Goal: Task Accomplishment & Management: Manage account settings

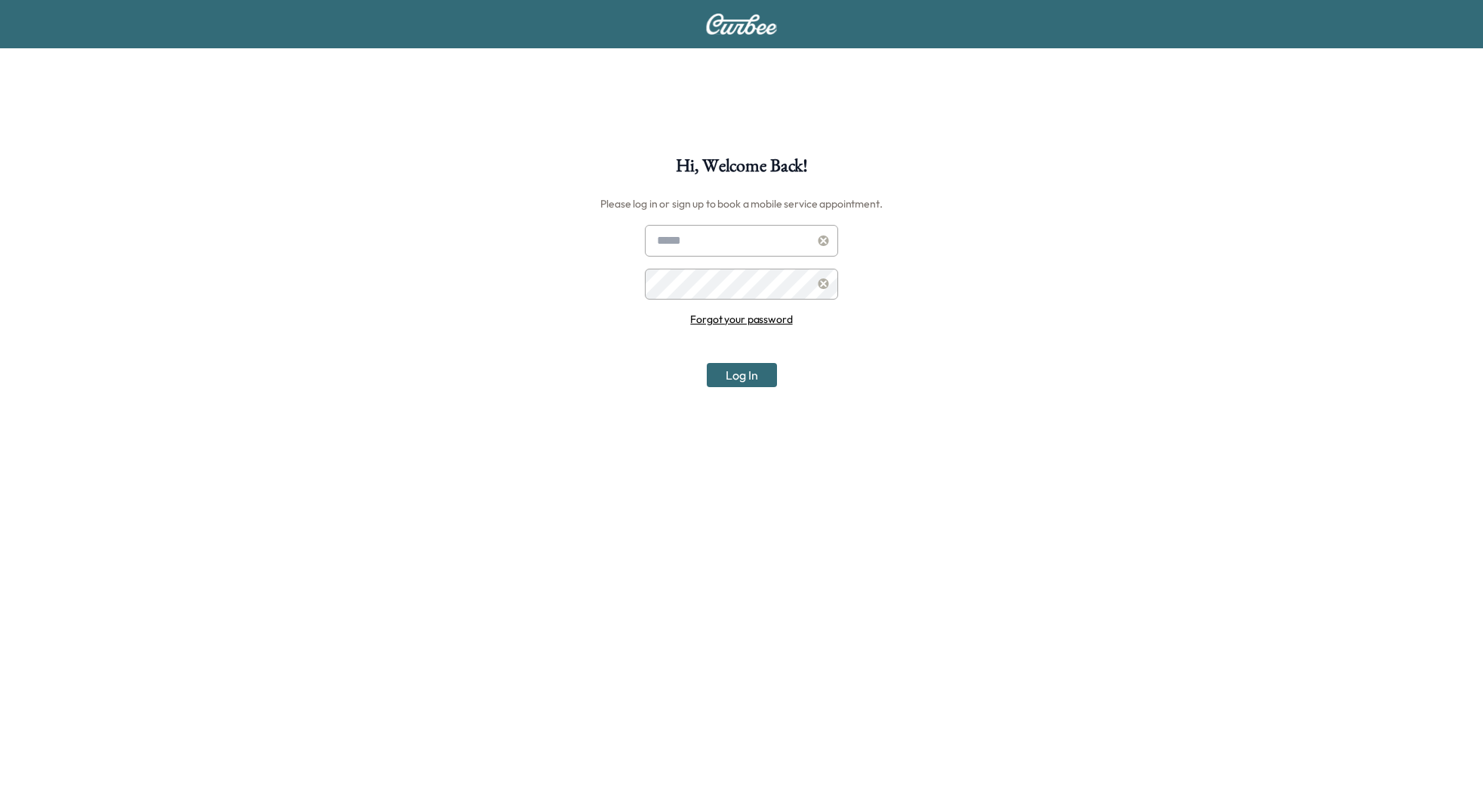
click at [707, 248] on input "text" at bounding box center [741, 240] width 193 height 31
type input "**********"
click at [67, 130] on div "**********" at bounding box center [741, 485] width 1483 height 969
click at [745, 364] on button "Log In" at bounding box center [742, 375] width 70 height 24
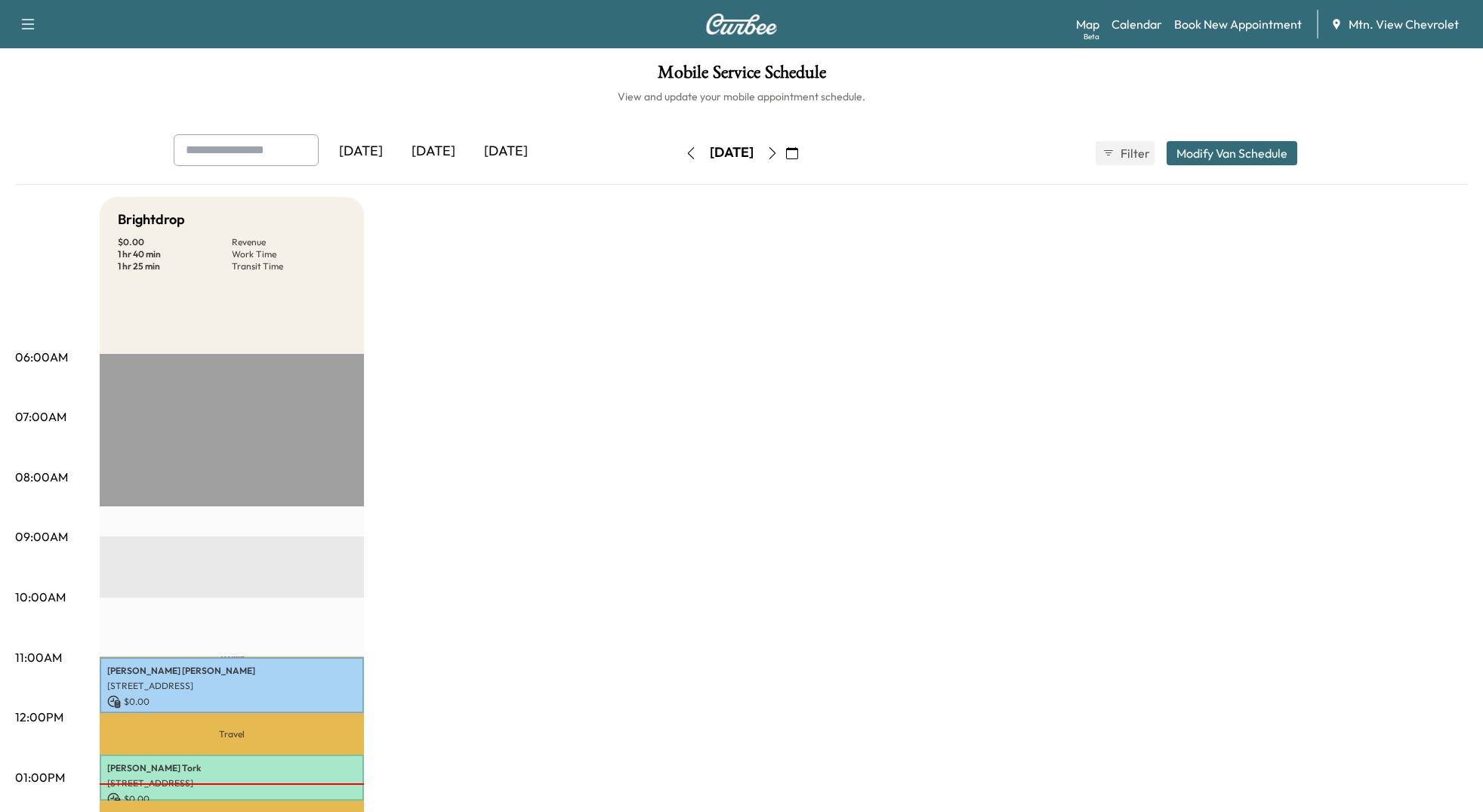
click at [444, 160] on div "[DATE]" at bounding box center [433, 152] width 72 height 35
click at [438, 154] on div "[DATE]" at bounding box center [433, 152] width 72 height 35
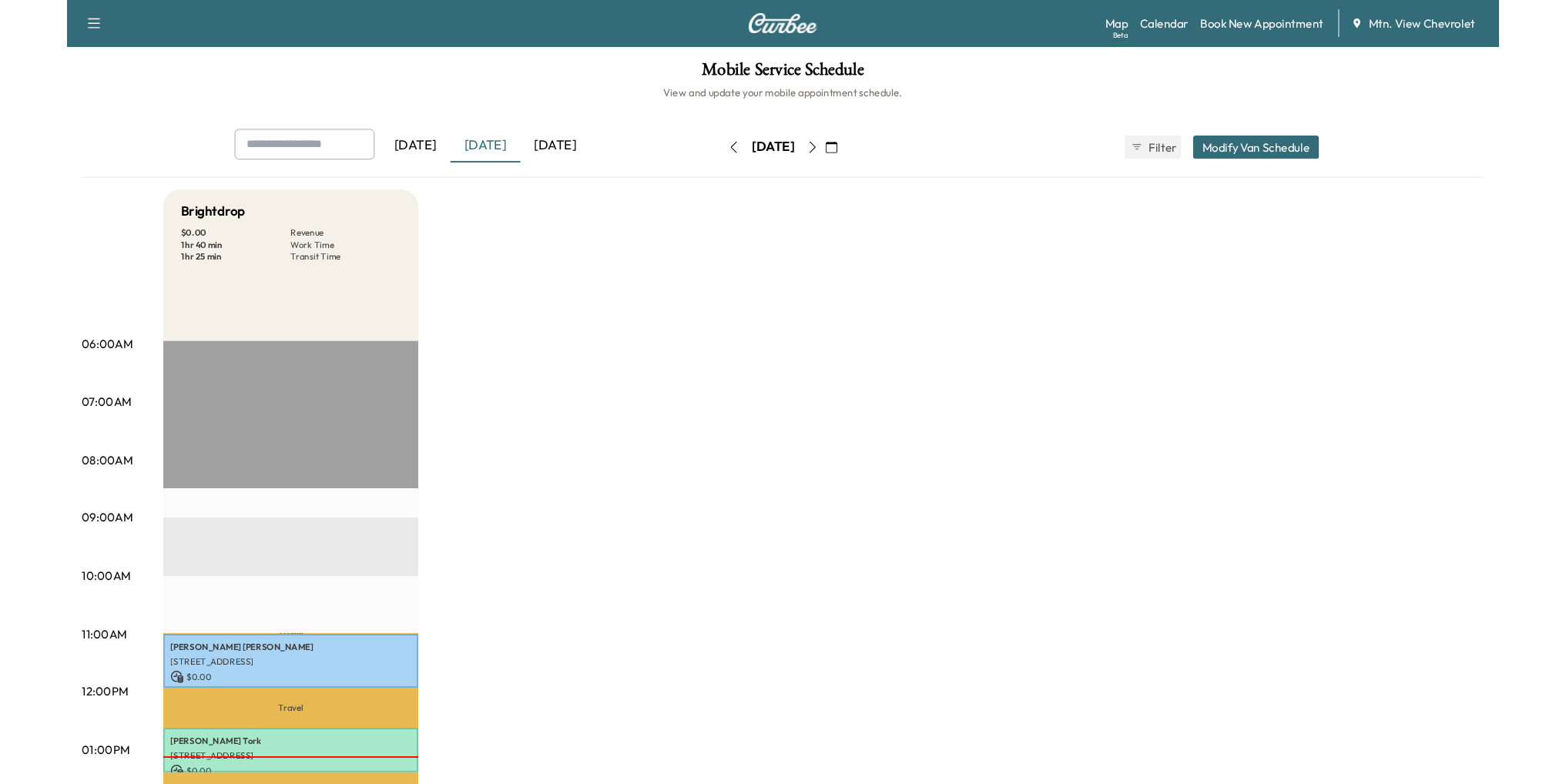
scroll to position [308, 0]
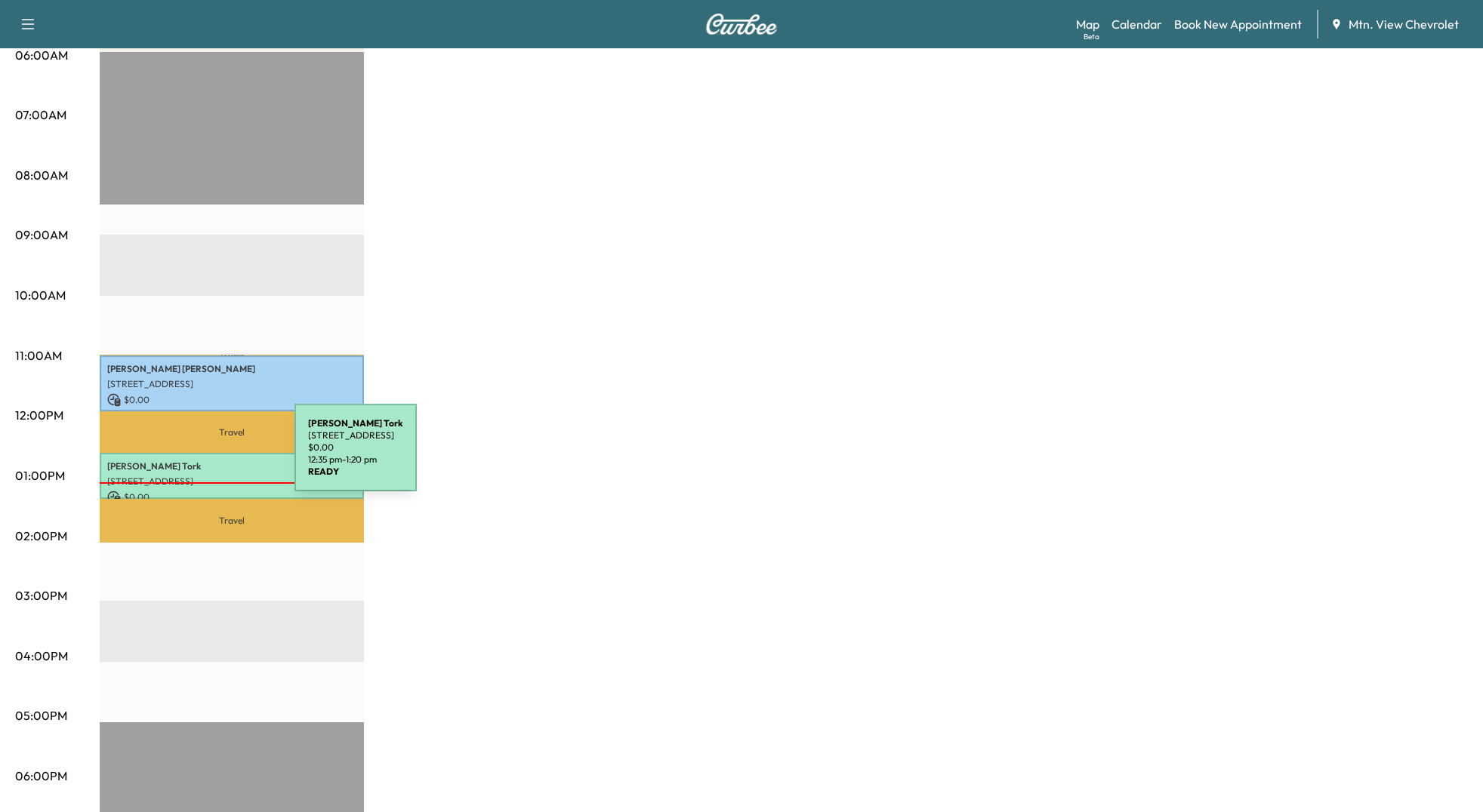
click at [181, 461] on p "[PERSON_NAME]" at bounding box center [231, 466] width 249 height 12
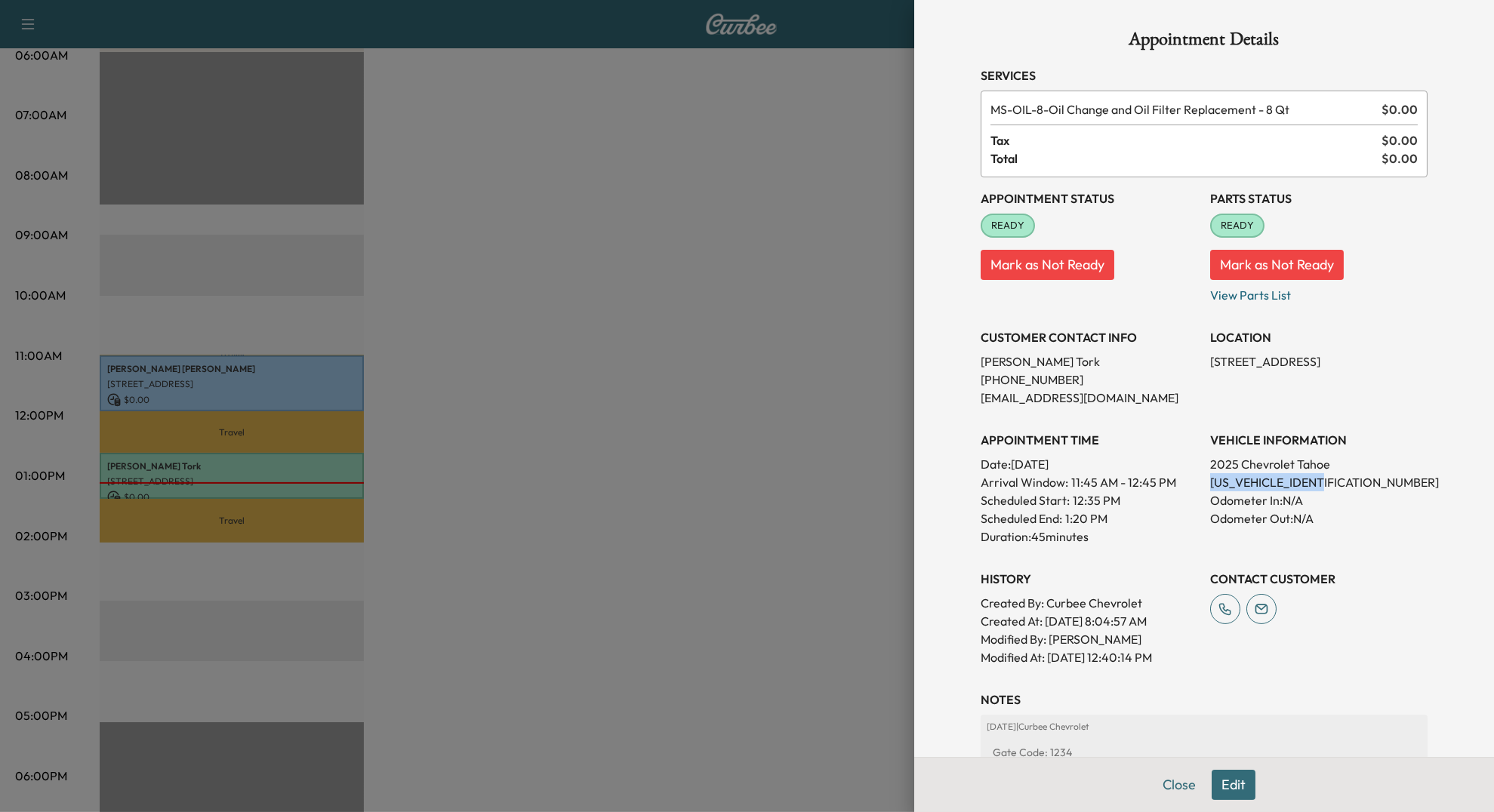
drag, startPoint x: 1319, startPoint y: 484, endPoint x: 1195, endPoint y: 477, distance: 124.2
click at [1195, 477] on div "Appointment Status READY Mark as Not Ready Parts Status READY Mark as Not Ready…" at bounding box center [1204, 422] width 447 height 489
click at [758, 306] on div at bounding box center [747, 406] width 1494 height 812
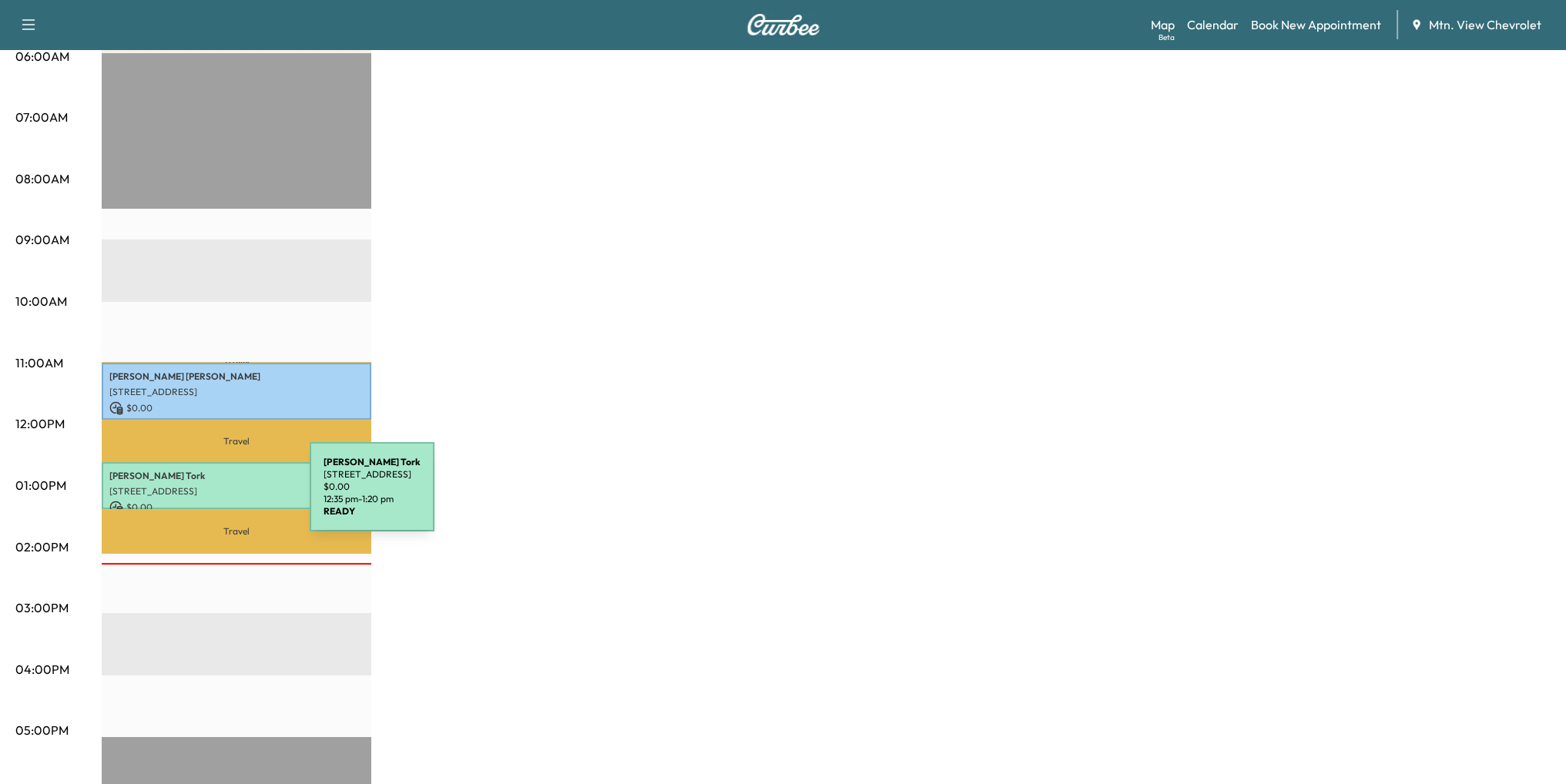
click at [194, 500] on p "$ 0.00" at bounding box center [236, 507] width 254 height 14
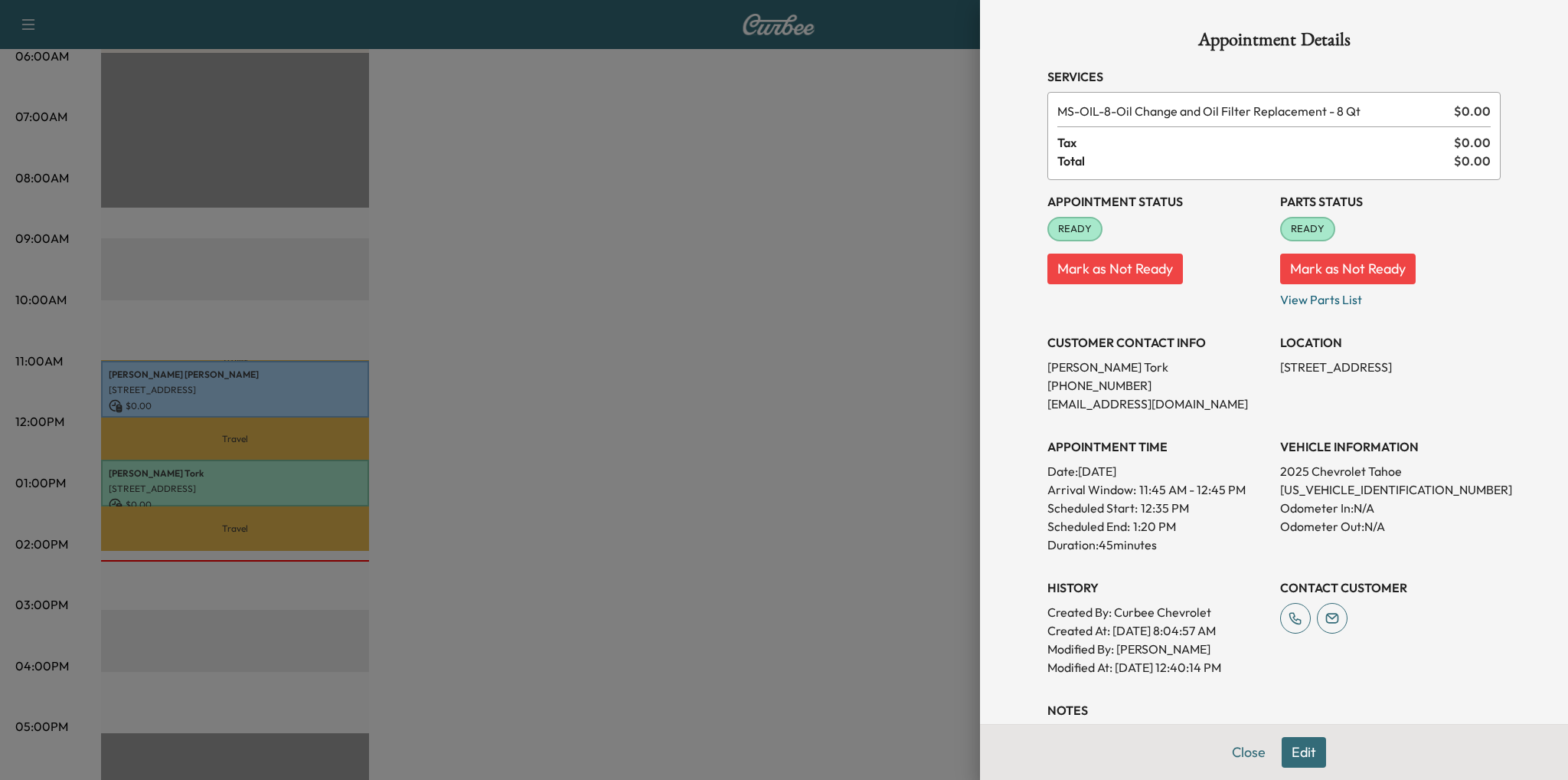
click at [1000, 31] on div "Appointment Details Services MS-OIL-8 - Oil Change and Oil Filter Replacement -…" at bounding box center [1273, 390] width 588 height 780
click at [1046, 53] on div "Appointment Details Services MS-OIL-8 - Oil Change and Oil Filter Replacement -…" at bounding box center [1274, 444] width 490 height 888
click at [242, 323] on div at bounding box center [784, 390] width 1568 height 780
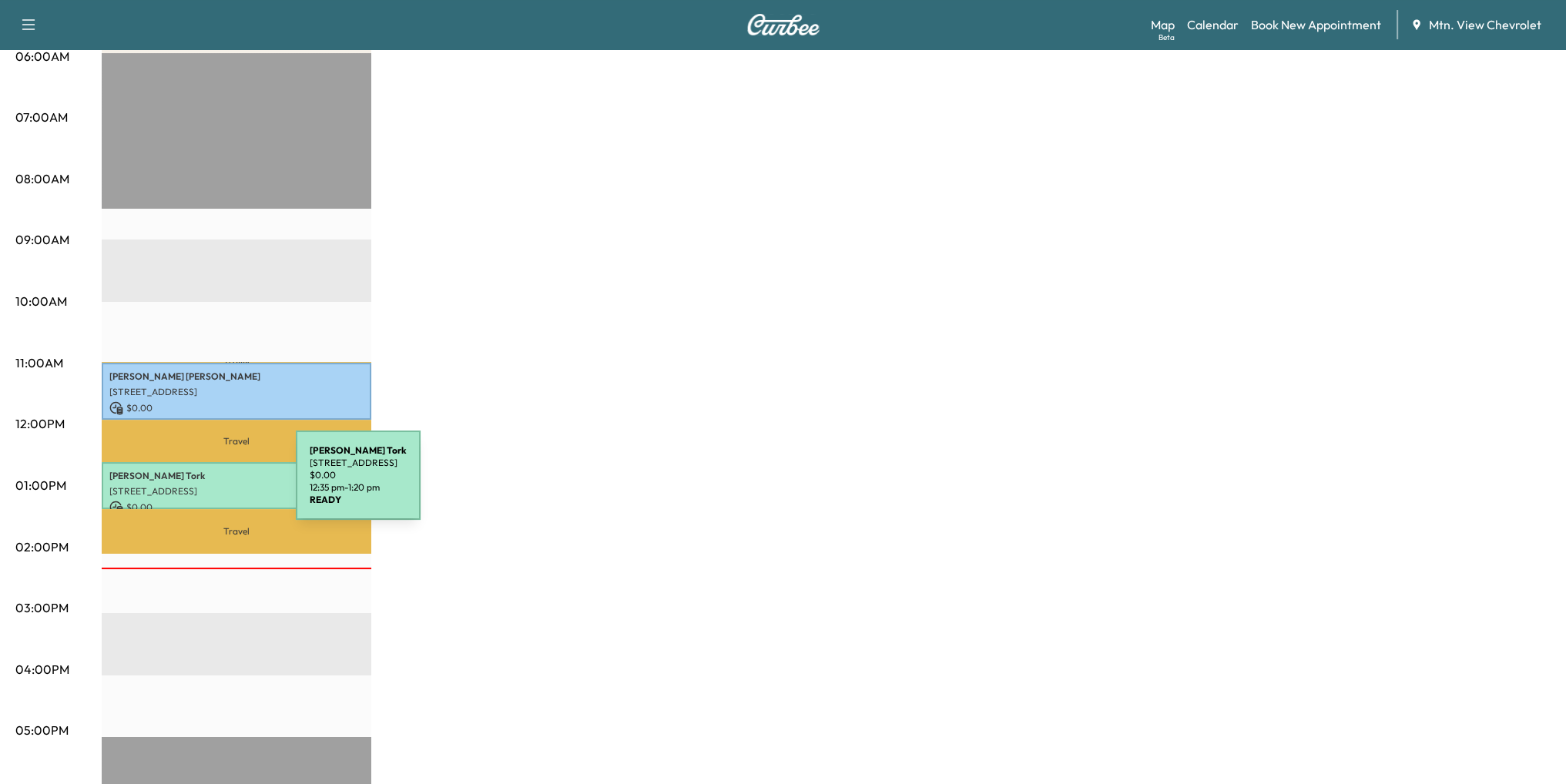
click at [180, 485] on p "[STREET_ADDRESS]" at bounding box center [236, 491] width 254 height 12
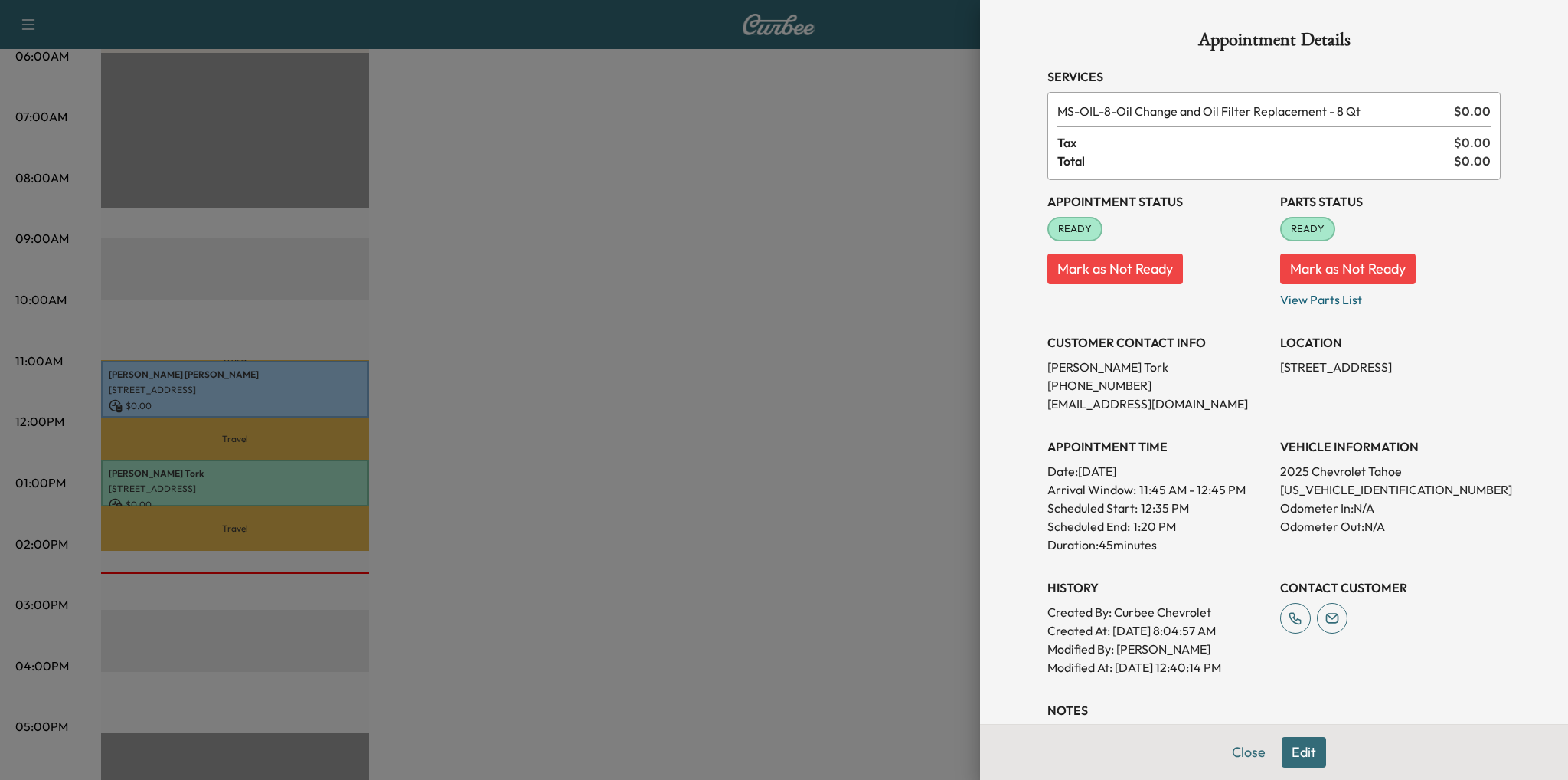
click at [735, 168] on div at bounding box center [784, 390] width 1568 height 780
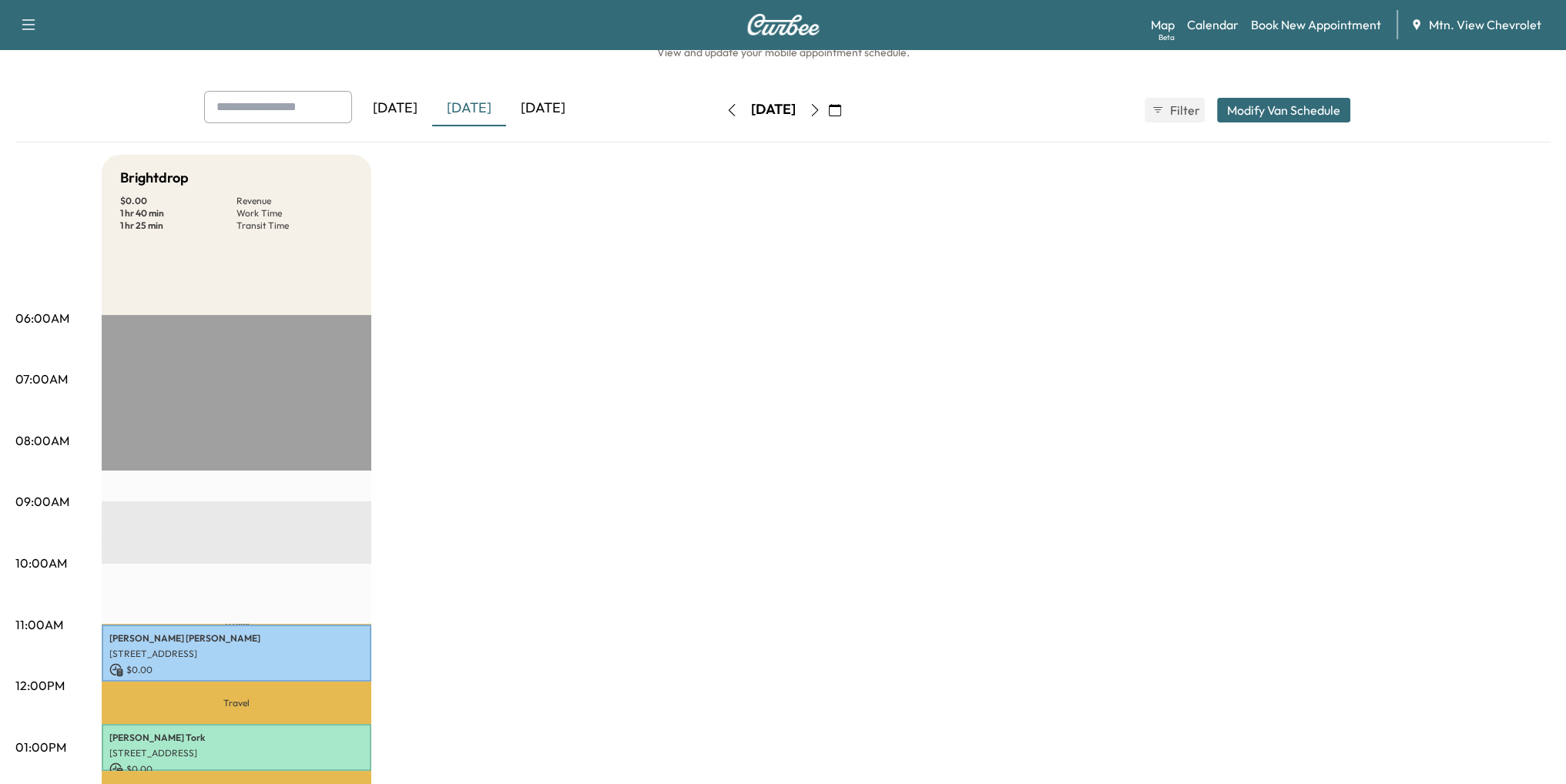
scroll to position [0, 0]
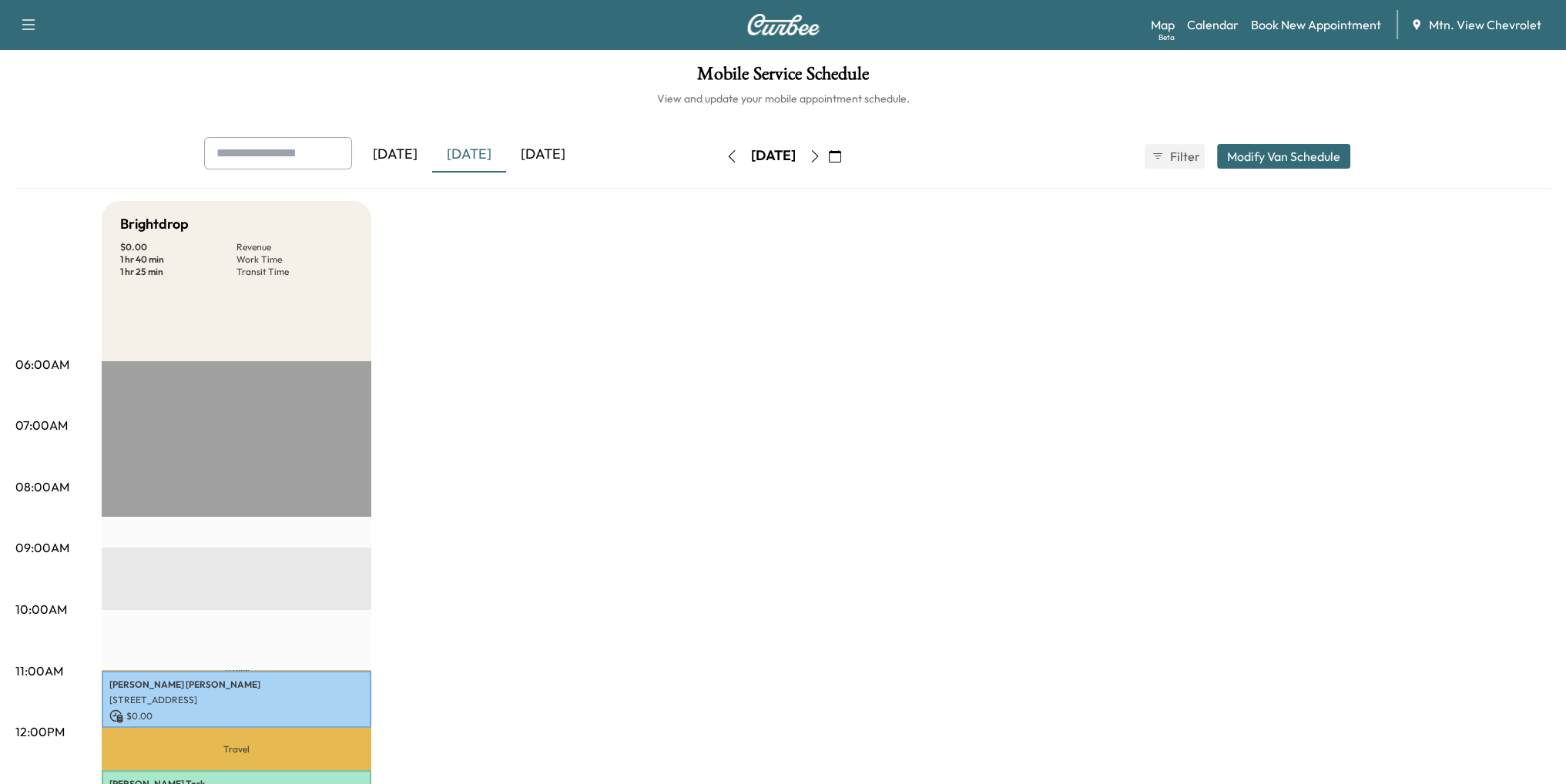
click at [551, 161] on div "[DATE]" at bounding box center [543, 155] width 74 height 36
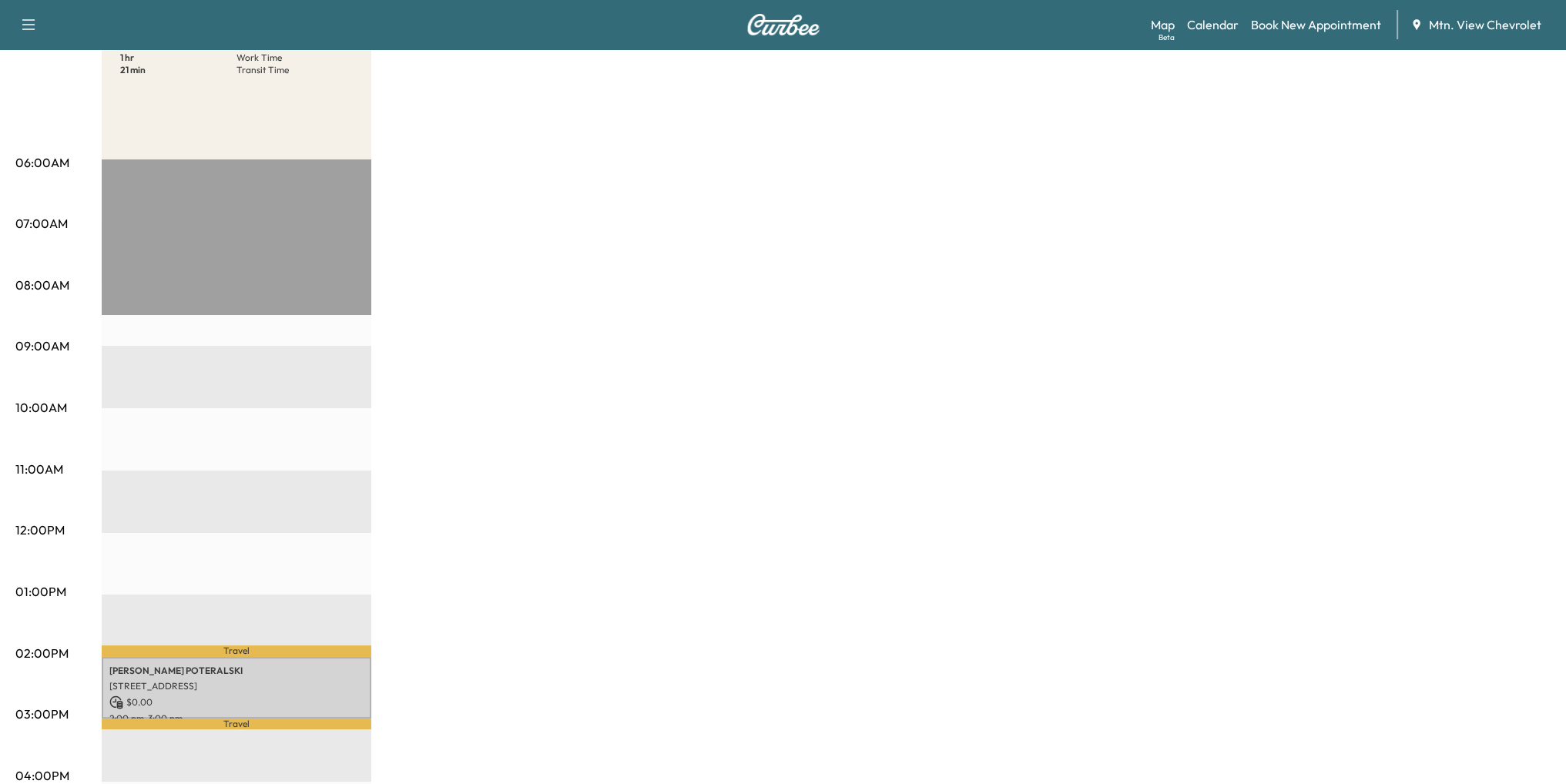
scroll to position [385, 0]
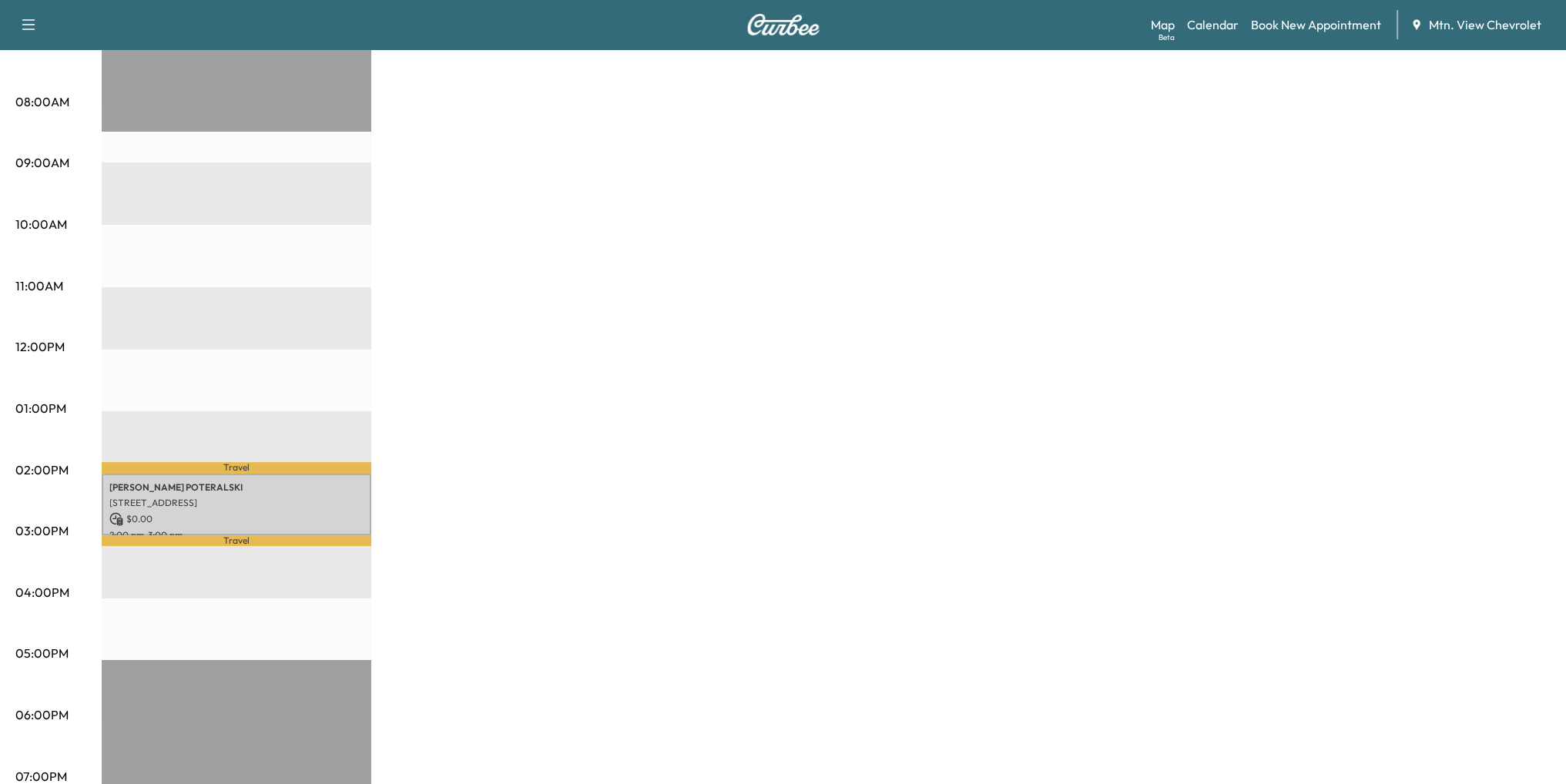
click at [303, 620] on div "Travel [PERSON_NAME] [STREET_ADDRESS] $ 0.00 2:00 pm - 3:00 pm Travel EST Start" at bounding box center [237, 474] width 270 height 994
click at [266, 496] on p "[STREET_ADDRESS]" at bounding box center [236, 502] width 254 height 12
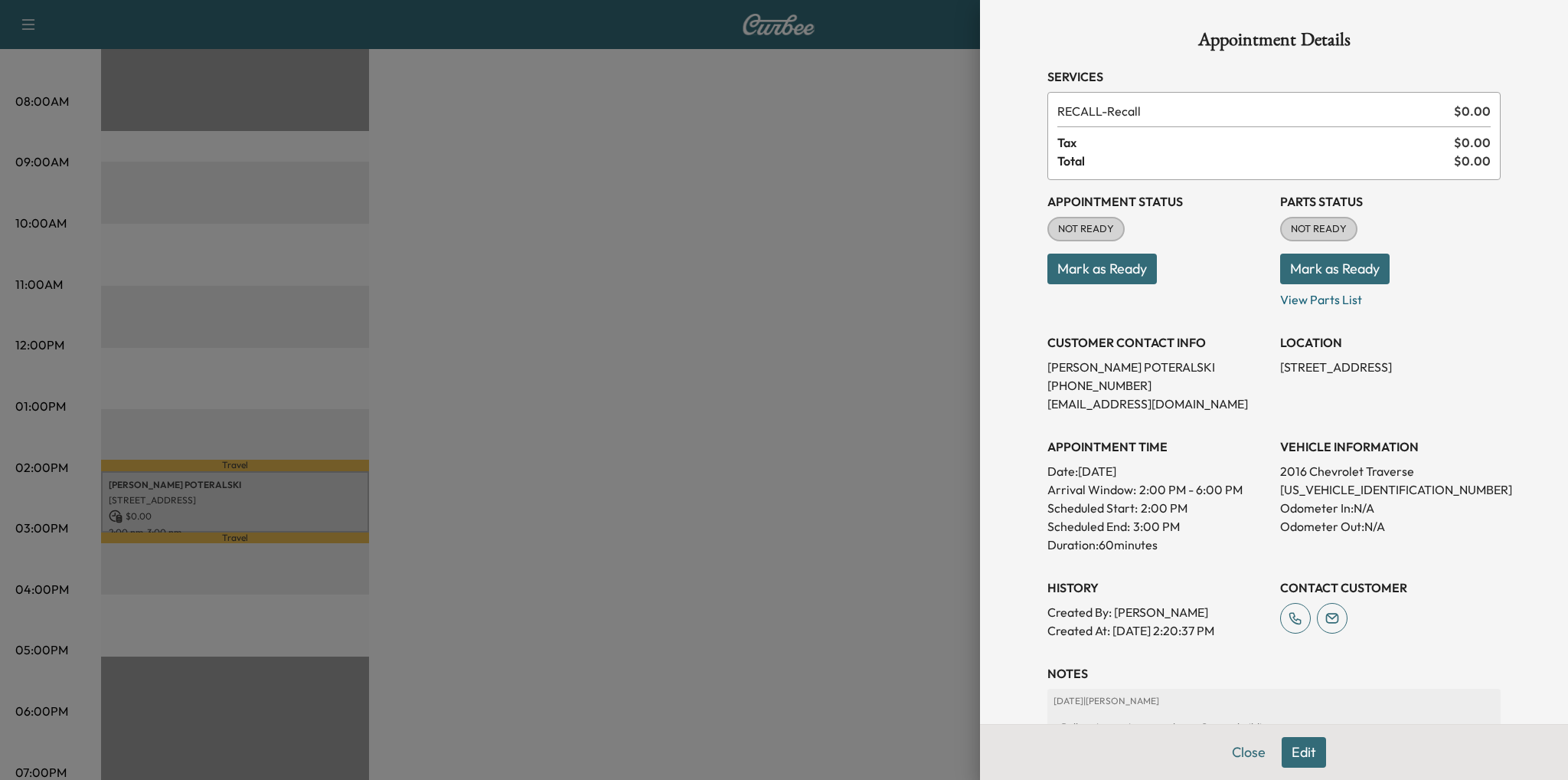
click at [680, 411] on div at bounding box center [784, 390] width 1568 height 780
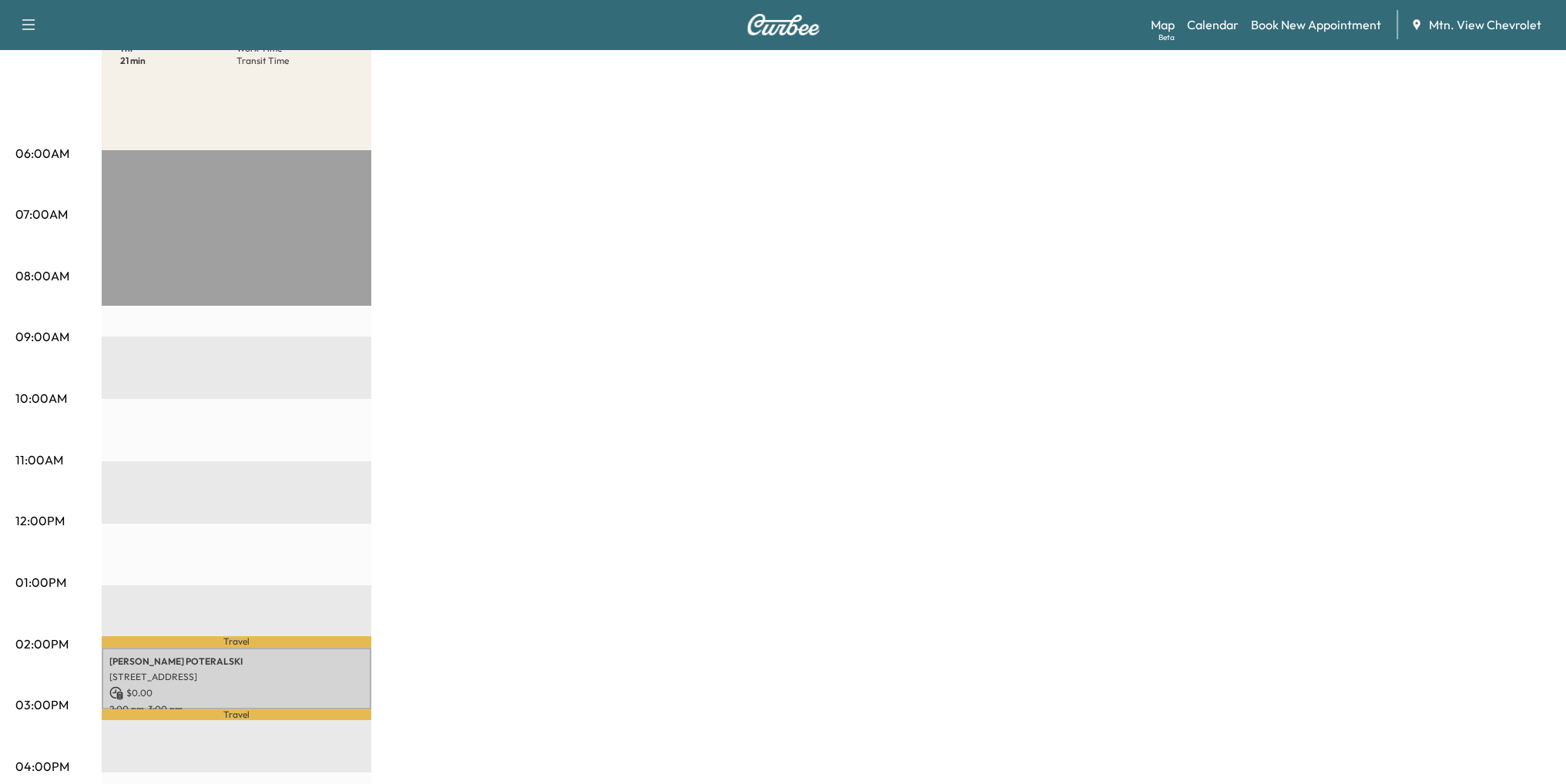
scroll to position [308, 0]
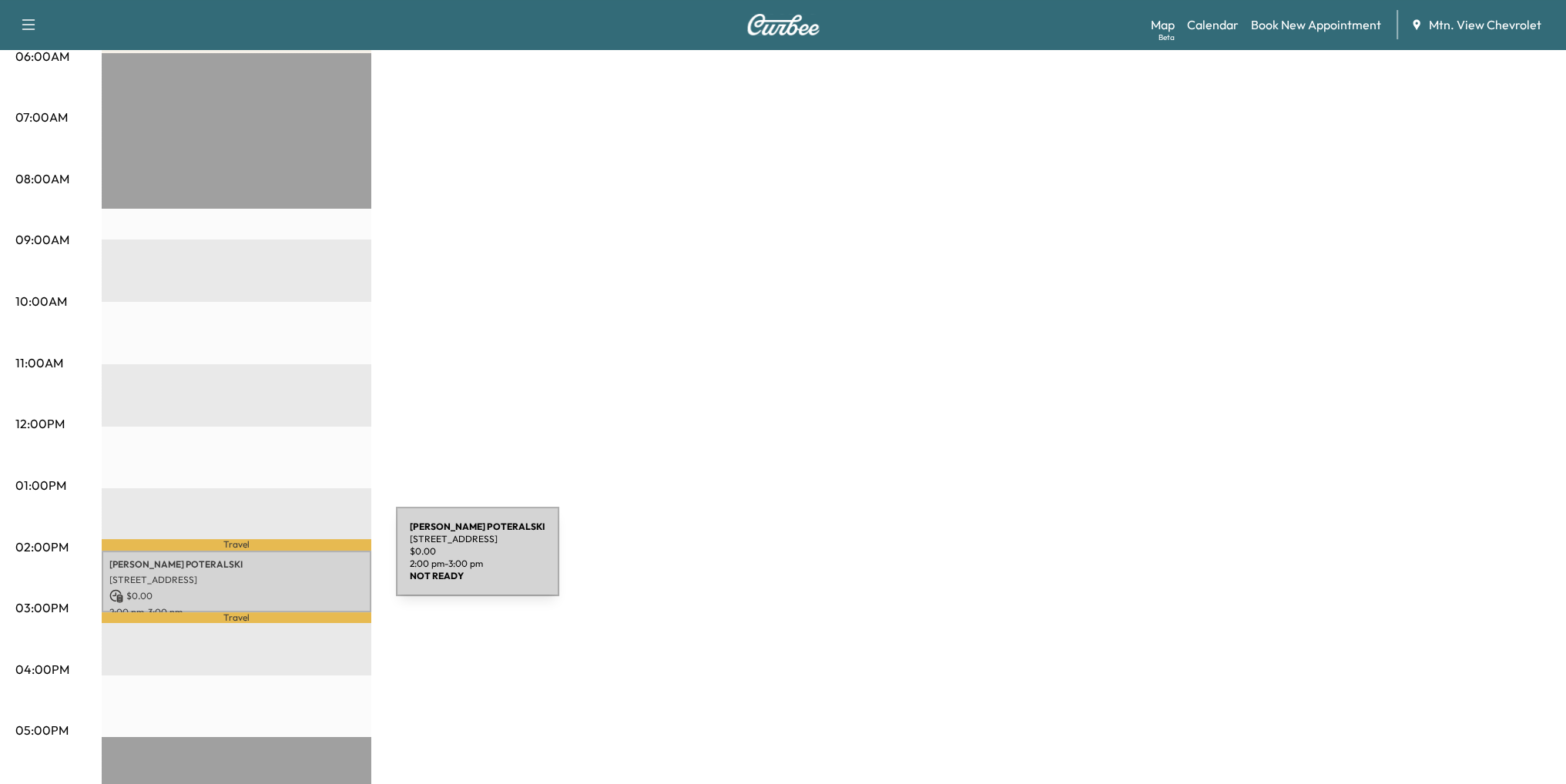
click at [280, 560] on p "[PERSON_NAME]" at bounding box center [236, 564] width 254 height 12
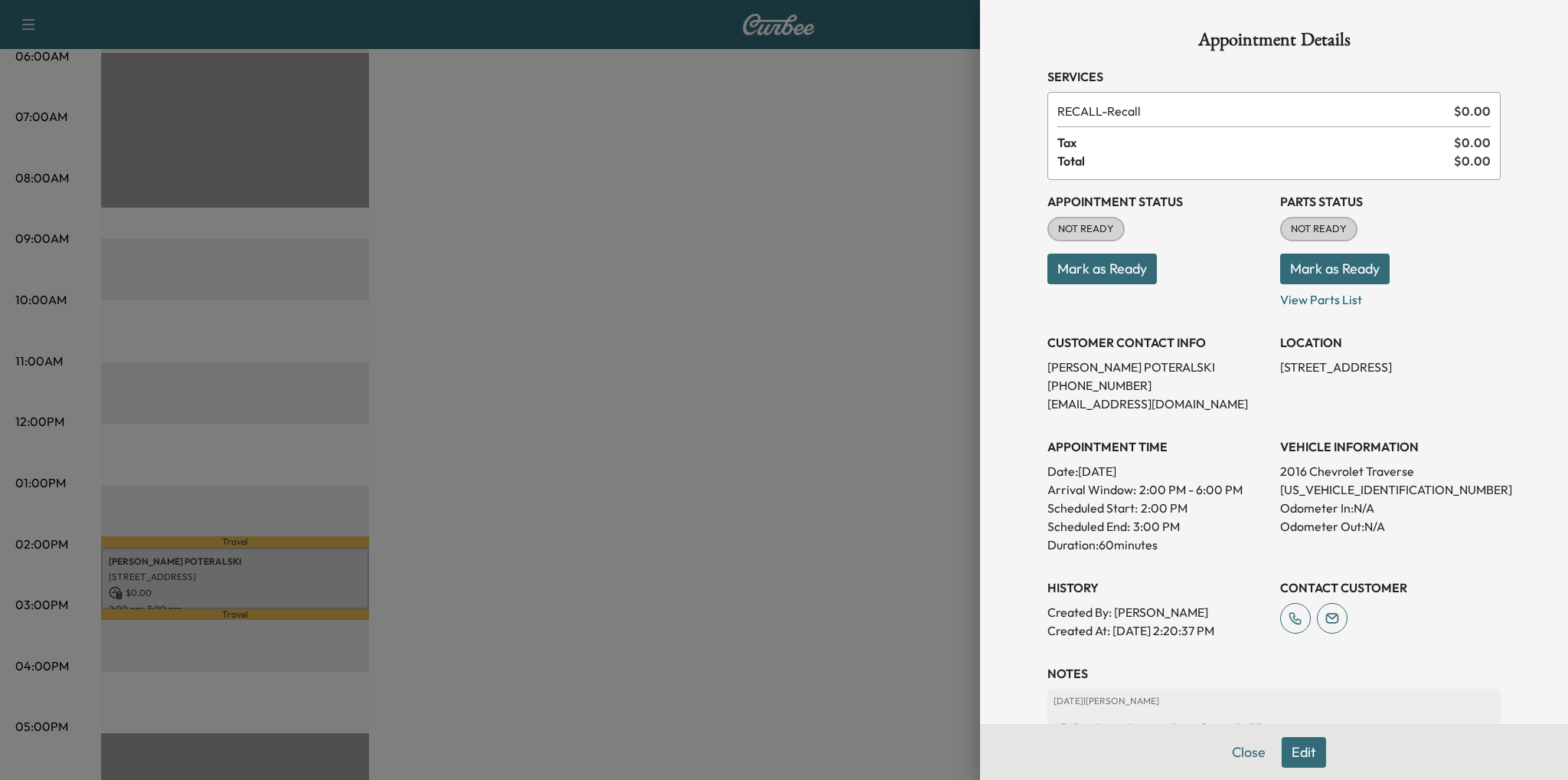
click at [1503, 237] on div "Appointment Details Services RECALL - Recall $ 0.00 Tax $ 0.00 Total $ 0.00 App…" at bounding box center [1273, 390] width 588 height 780
click at [655, 469] on div at bounding box center [784, 390] width 1568 height 780
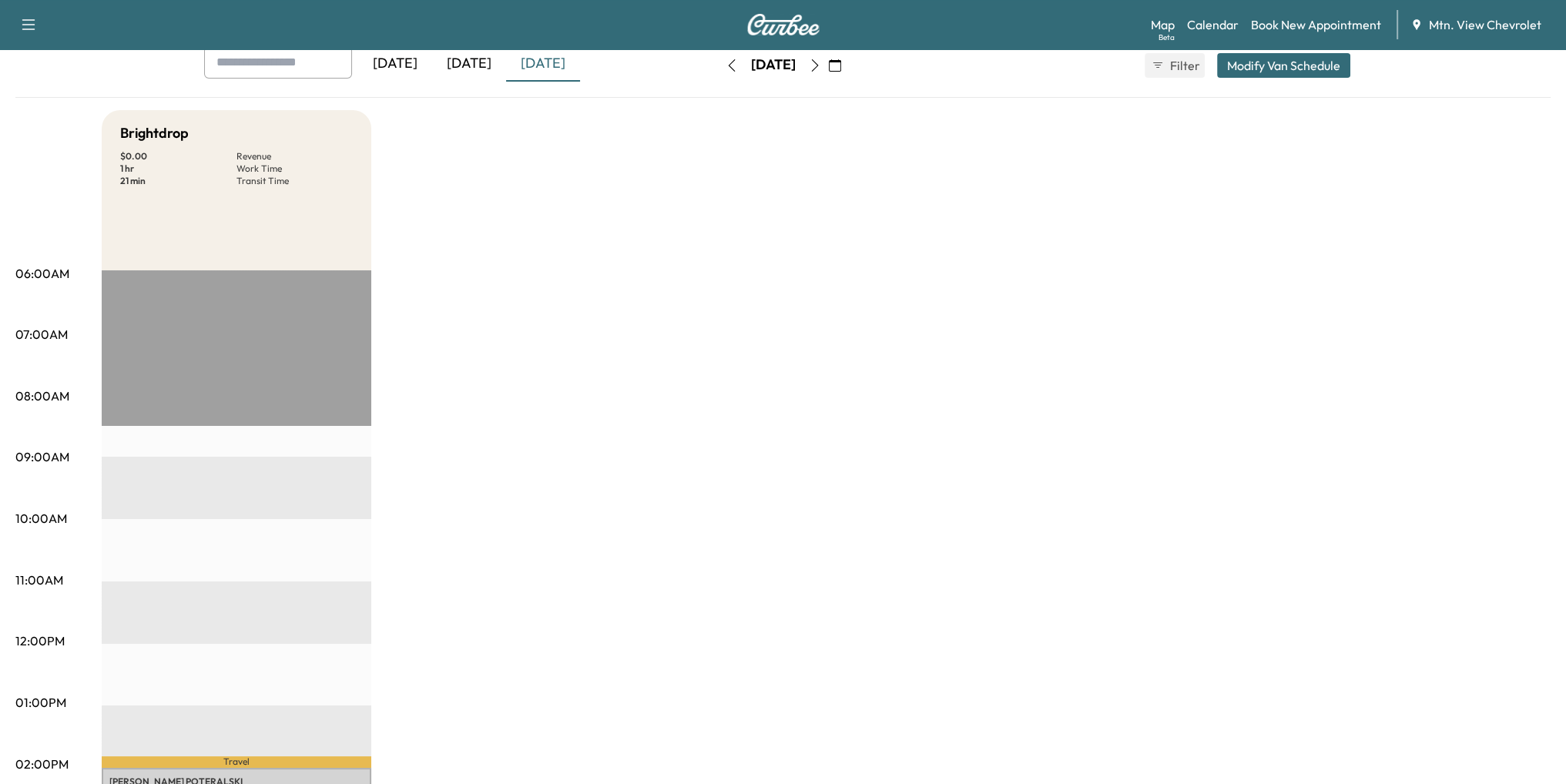
scroll to position [0, 0]
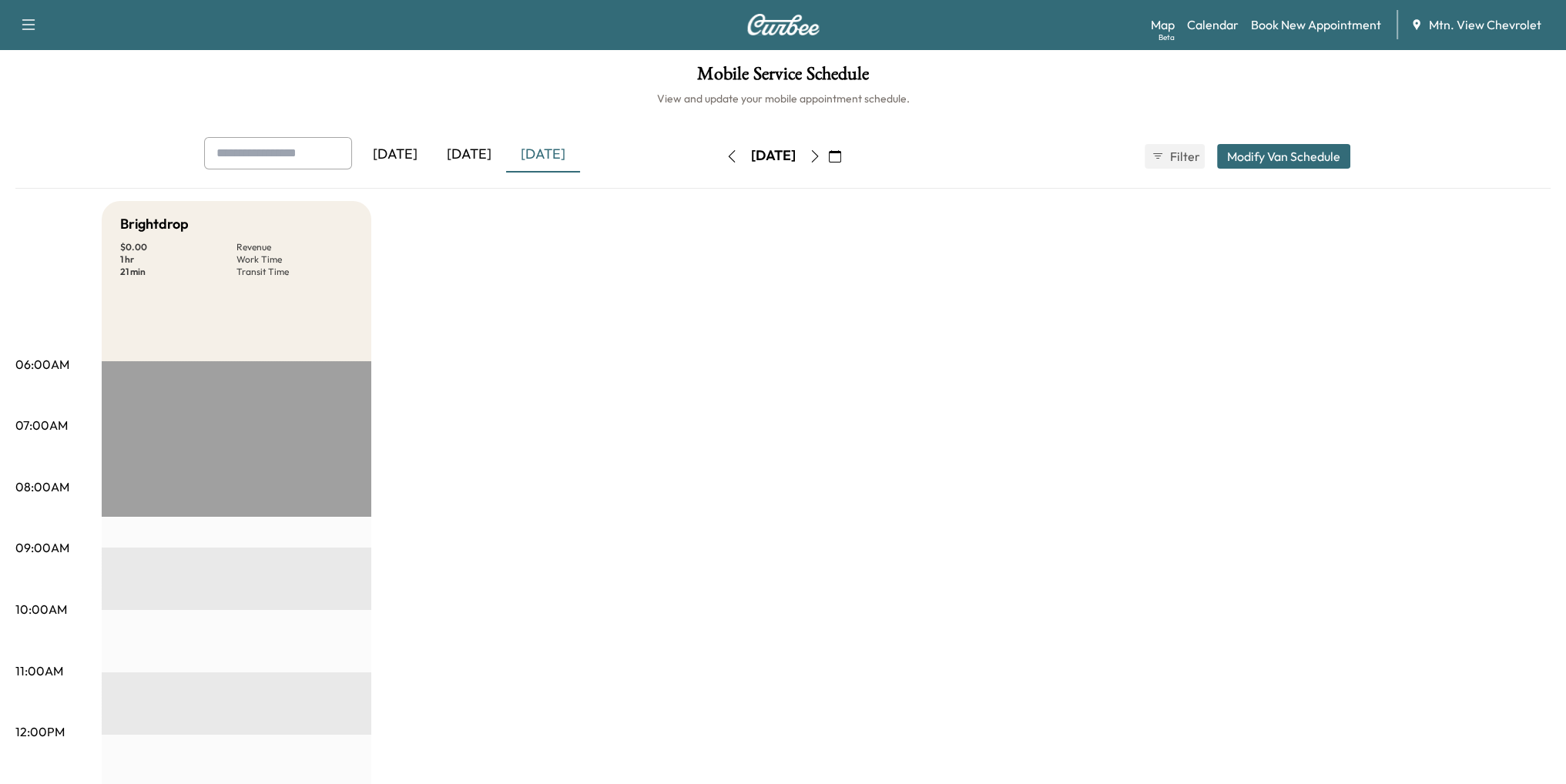
drag, startPoint x: 468, startPoint y: 149, endPoint x: 457, endPoint y: 191, distance: 43.4
click at [468, 148] on div "[DATE]" at bounding box center [469, 155] width 74 height 36
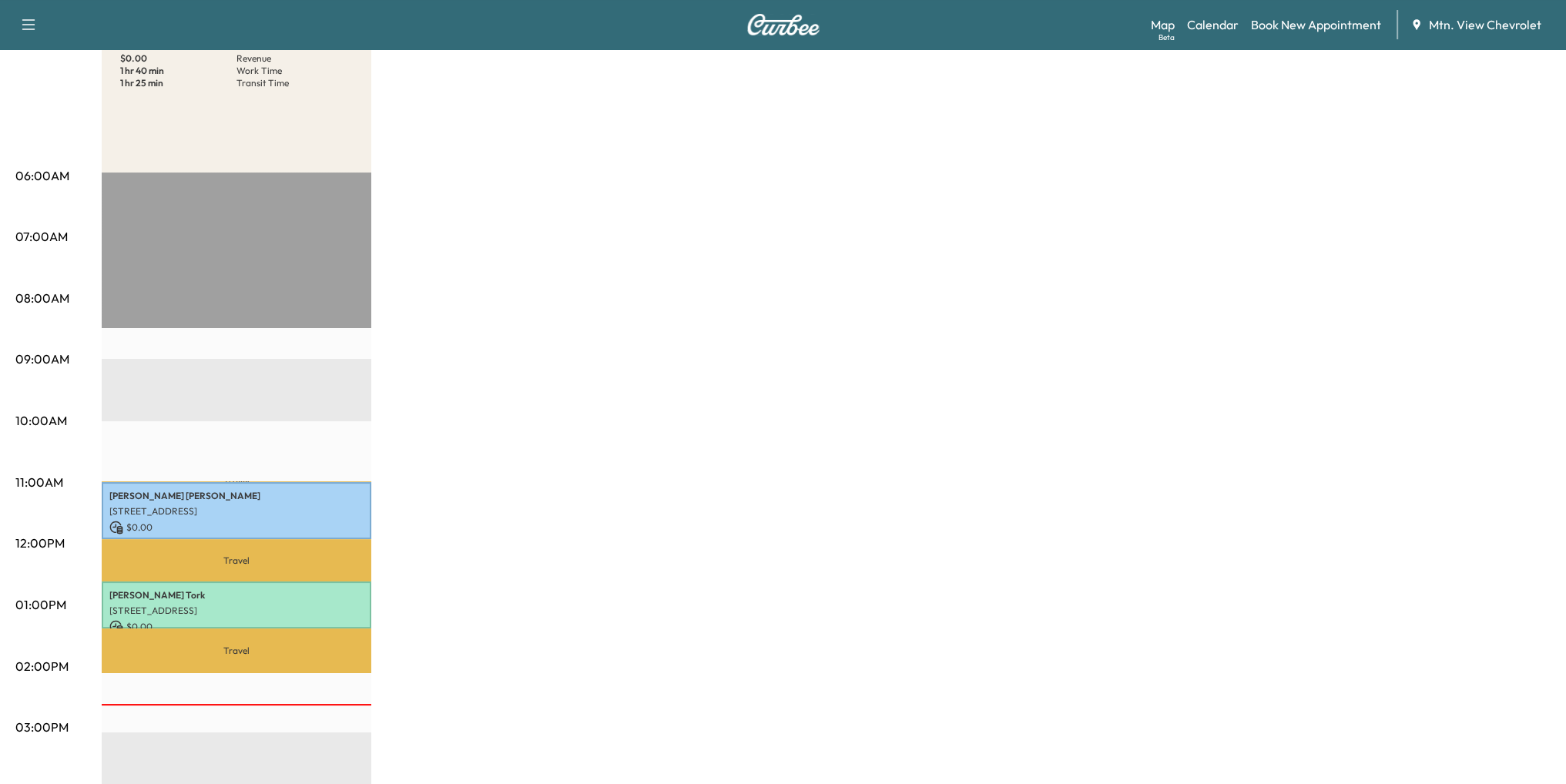
scroll to position [308, 0]
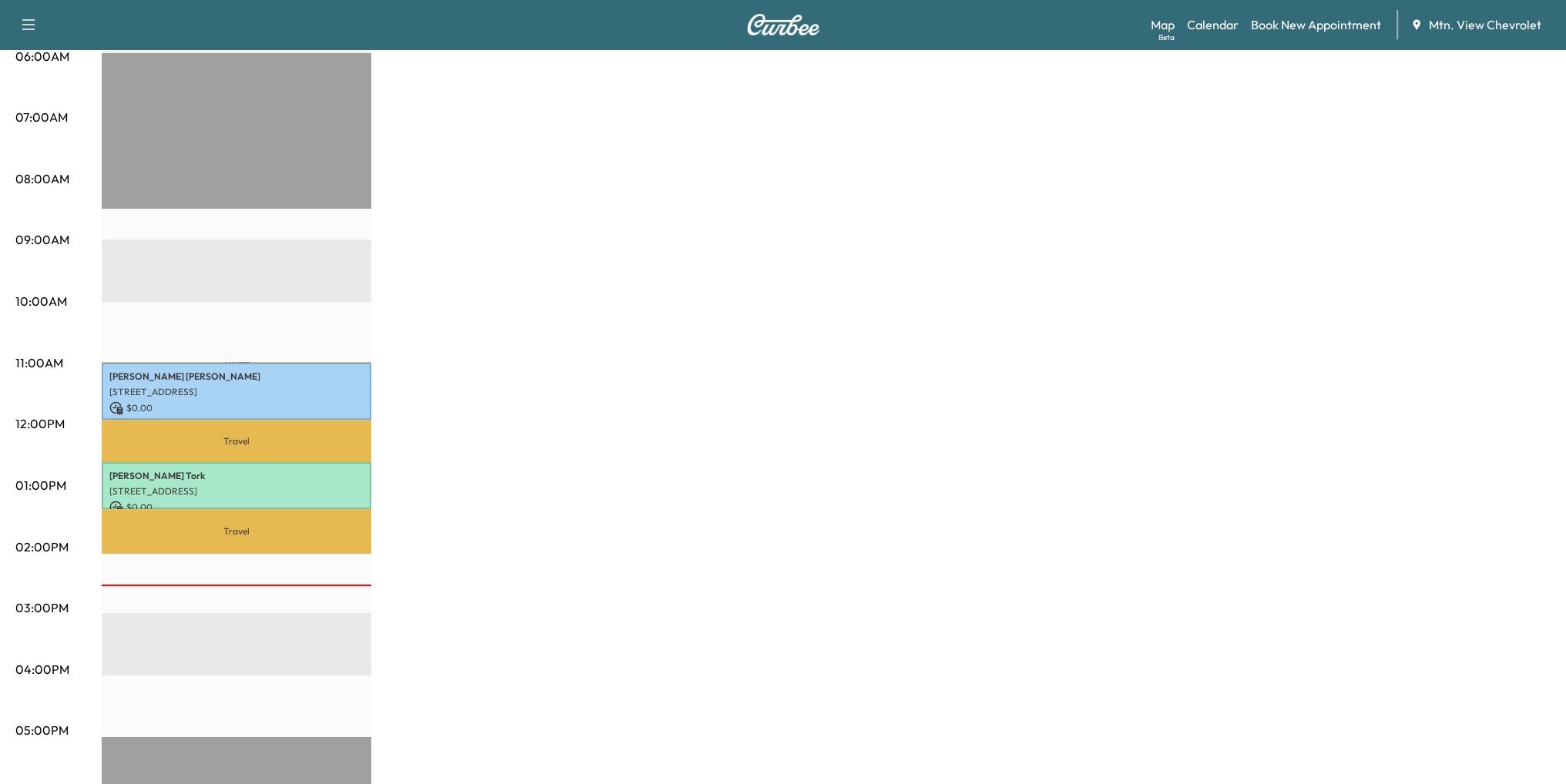
click at [191, 475] on p "[PERSON_NAME]" at bounding box center [236, 475] width 254 height 12
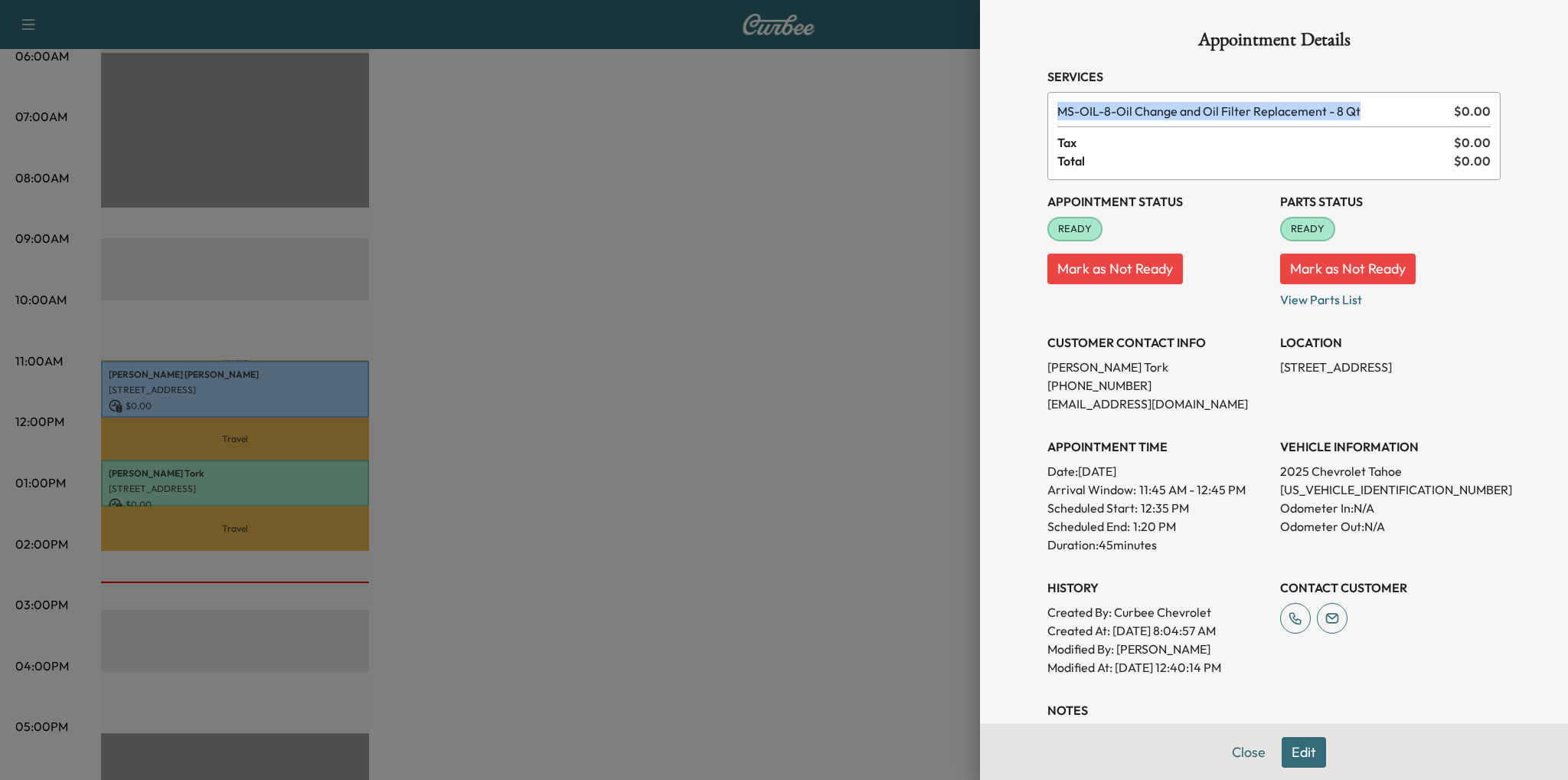
drag, startPoint x: 1359, startPoint y: 109, endPoint x: 1048, endPoint y: 106, distance: 311.0
click at [1058, 106] on span "MS-OIL-8 - Oil Change and Oil Filter Replacement - 8 Qt" at bounding box center [1253, 112] width 390 height 19
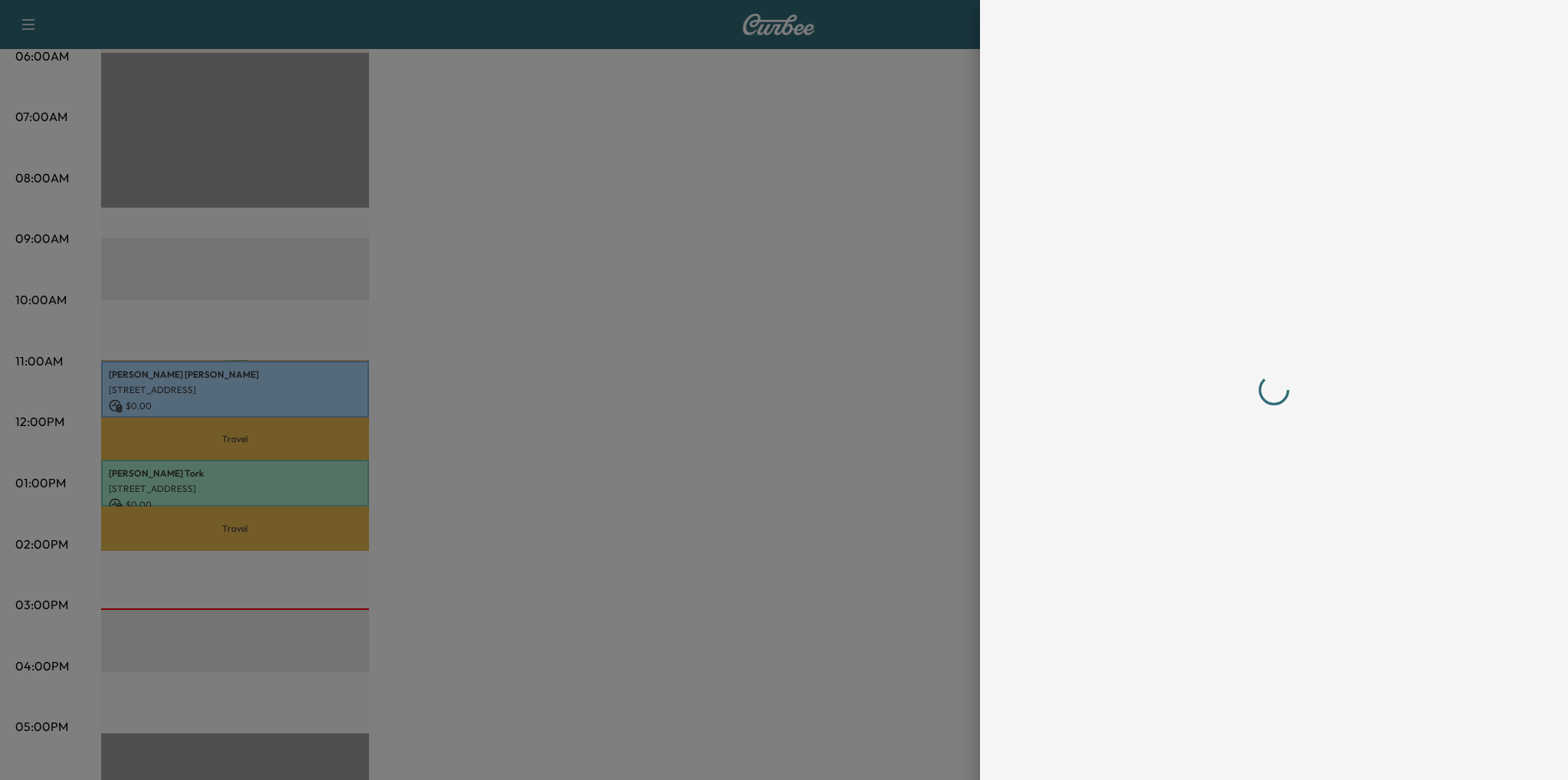
click at [395, 291] on div at bounding box center [784, 390] width 1568 height 780
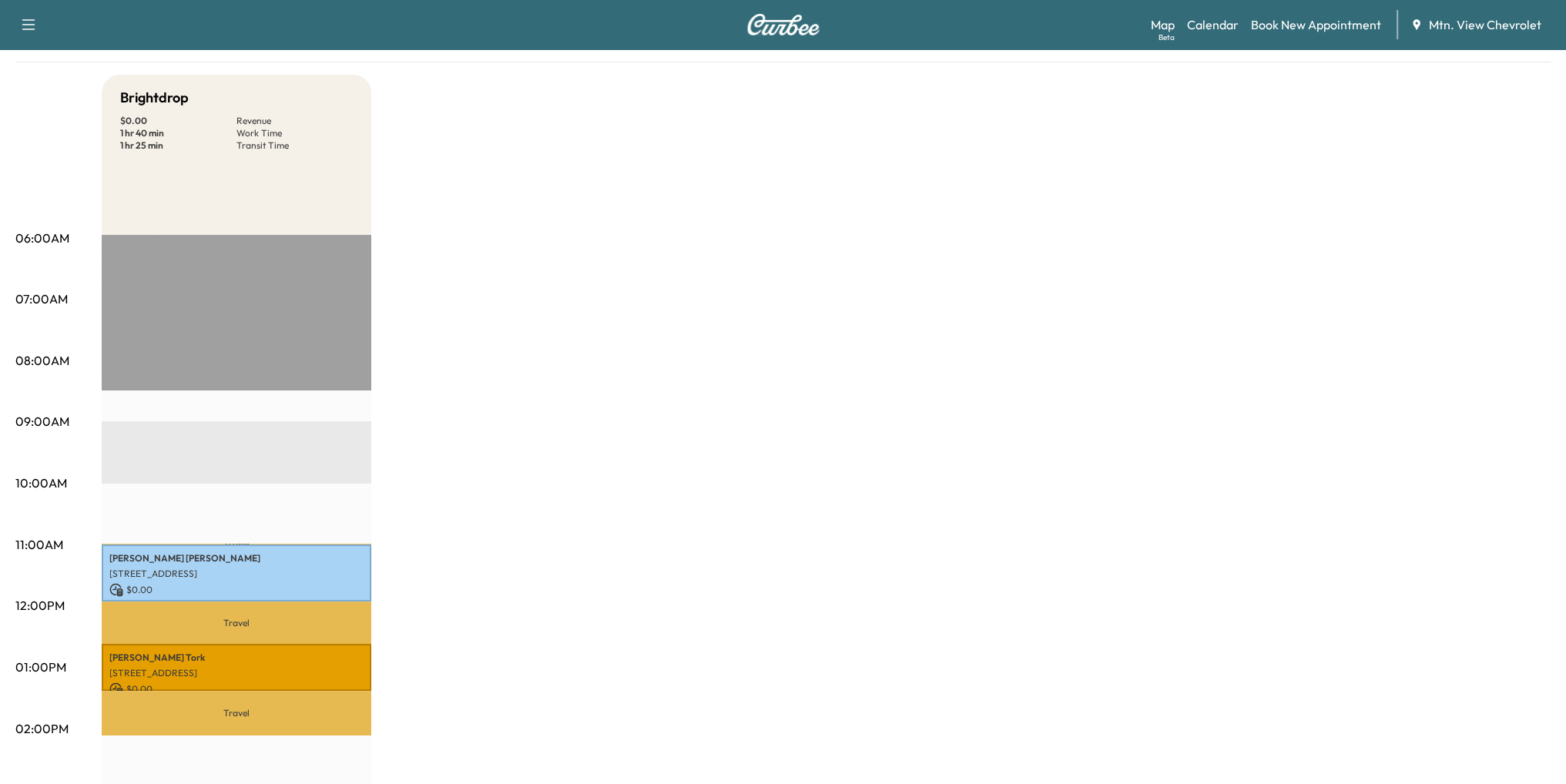
scroll to position [154, 0]
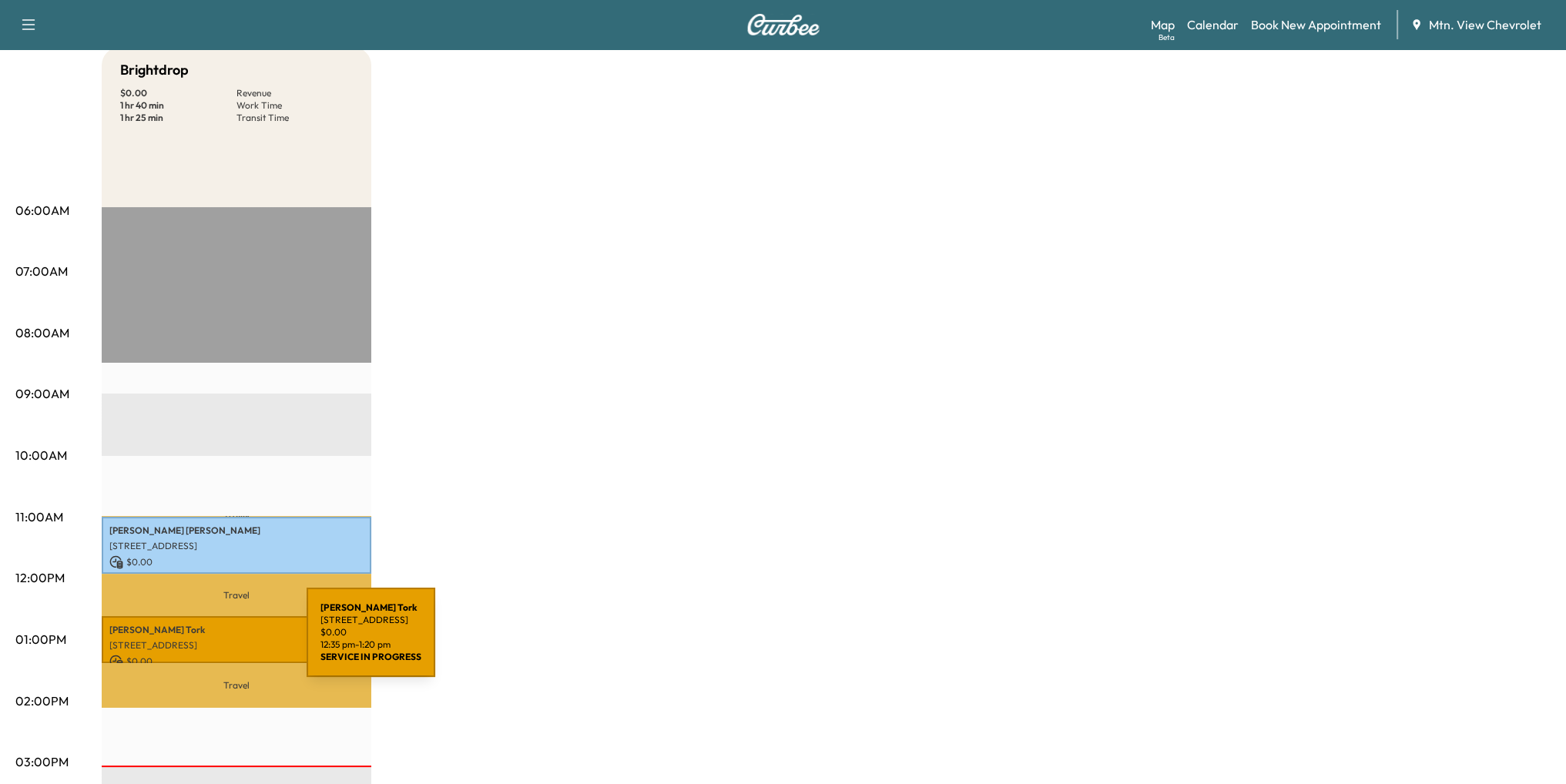
click at [191, 642] on p "[STREET_ADDRESS]" at bounding box center [236, 644] width 254 height 12
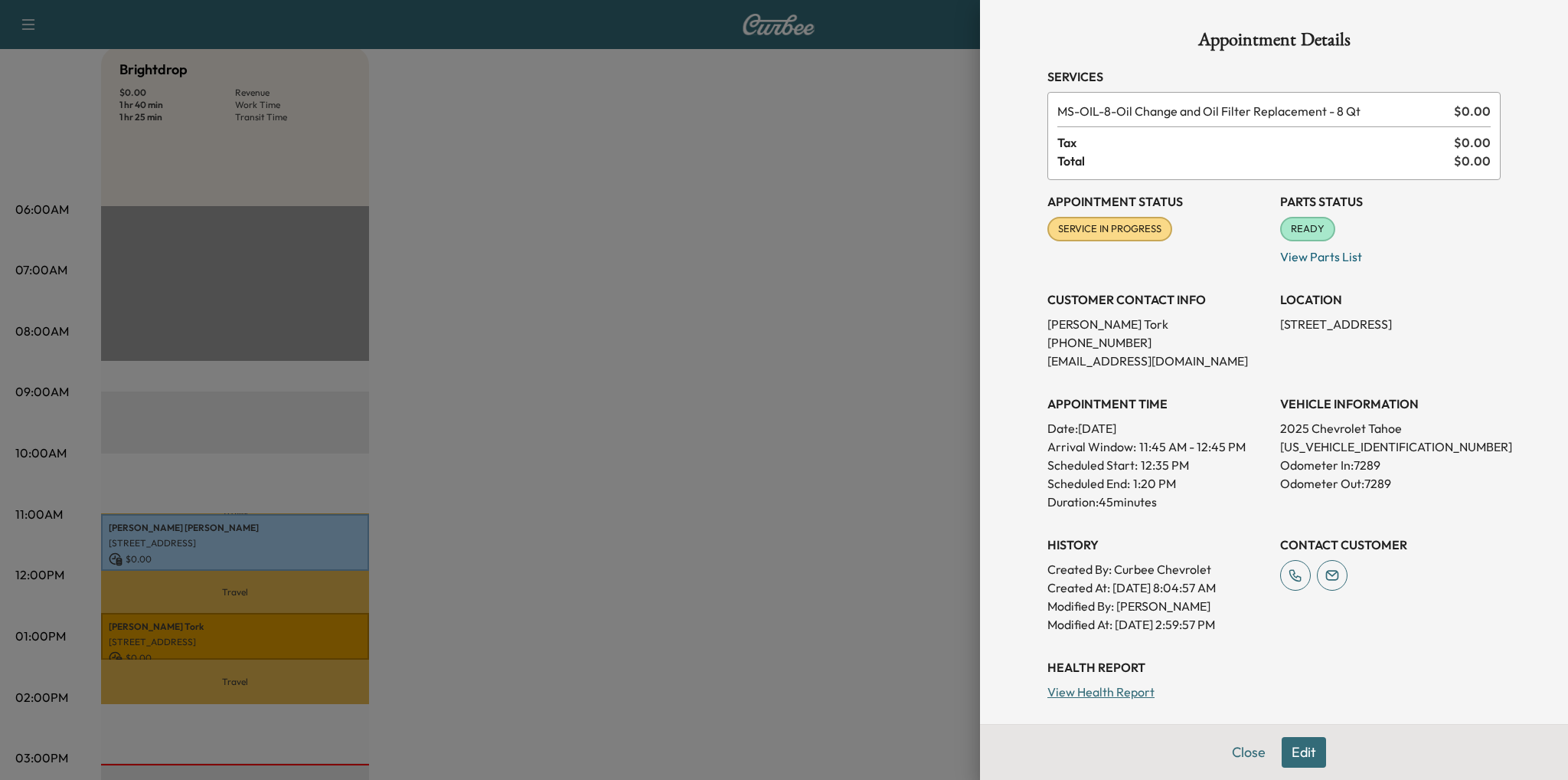
click at [660, 189] on div at bounding box center [784, 390] width 1568 height 780
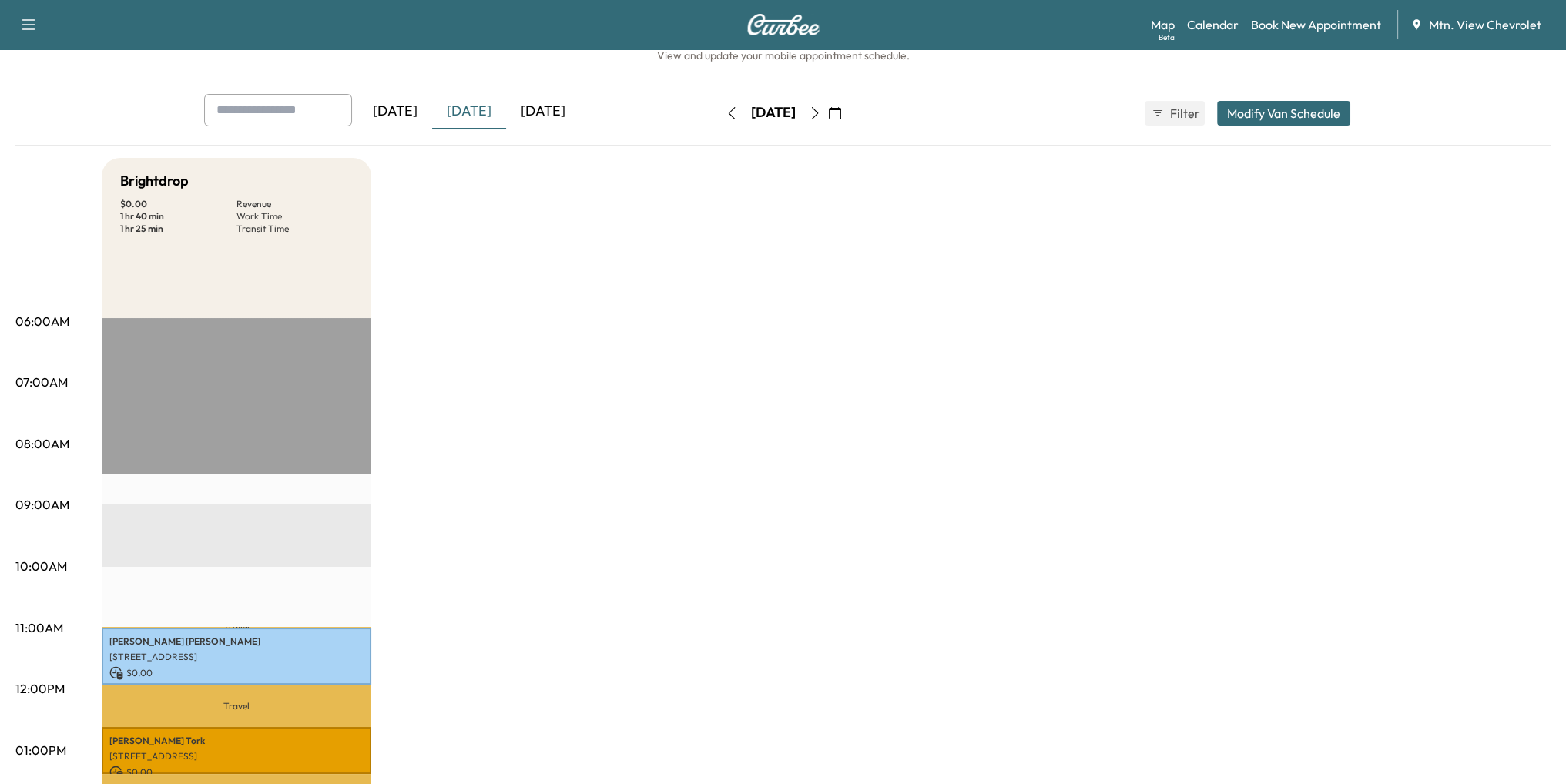
scroll to position [77, 0]
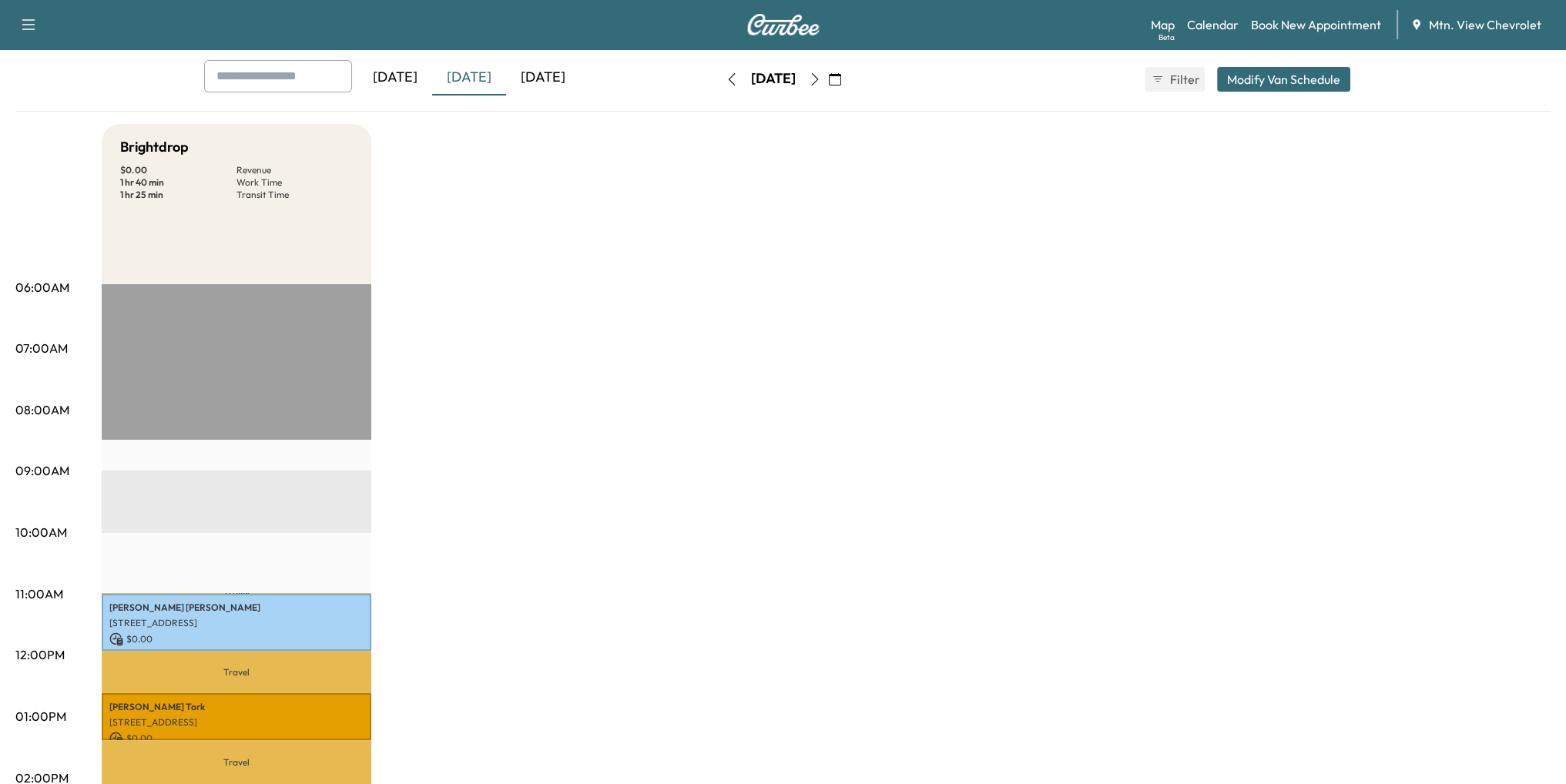
click at [548, 81] on div "[DATE]" at bounding box center [543, 78] width 74 height 36
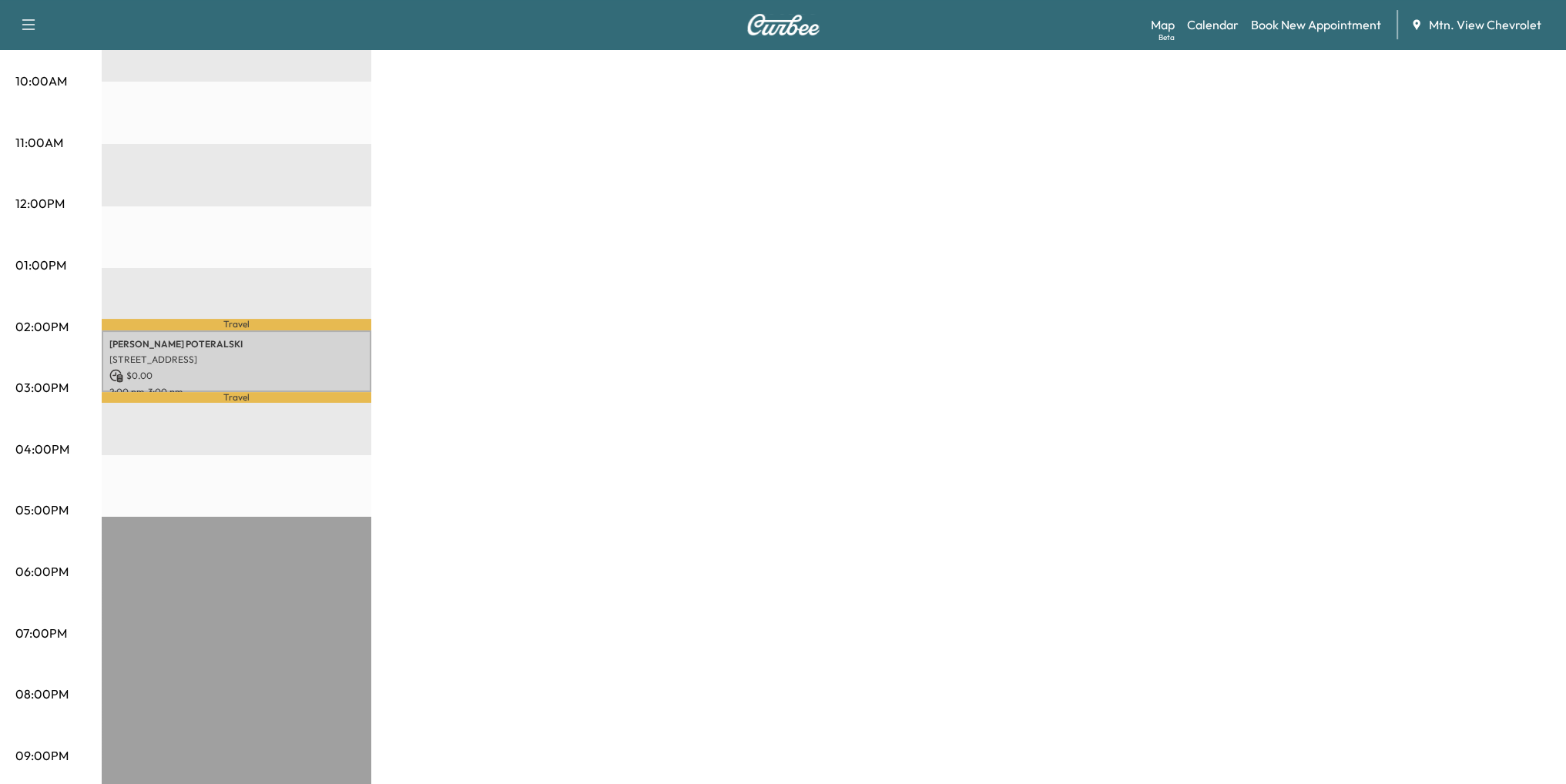
scroll to position [539, 0]
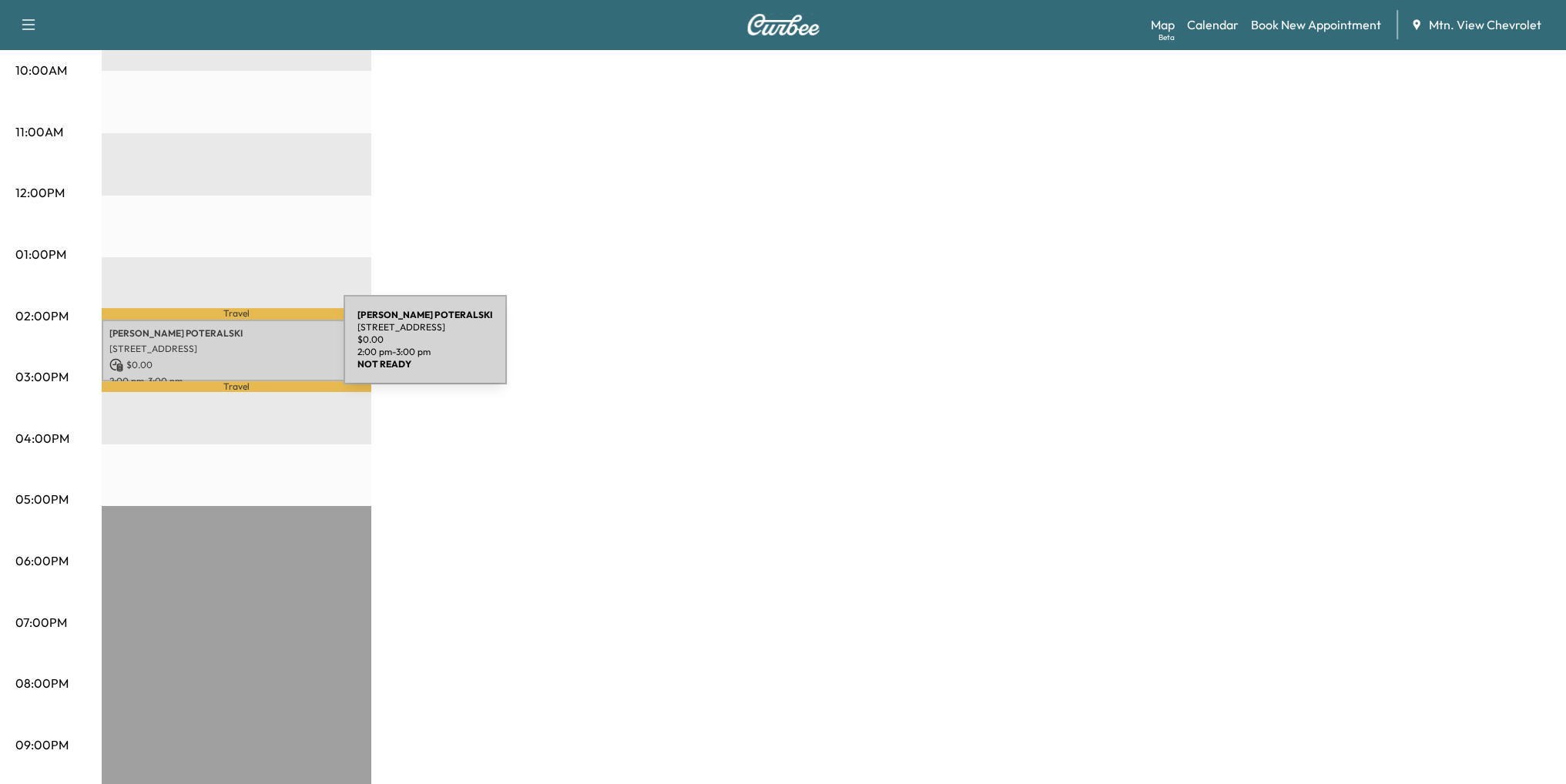
click at [228, 349] on div "[PERSON_NAME] [STREET_ADDRESS] $ 0.00 2:00 pm - 3:00 pm" at bounding box center [237, 351] width 270 height 62
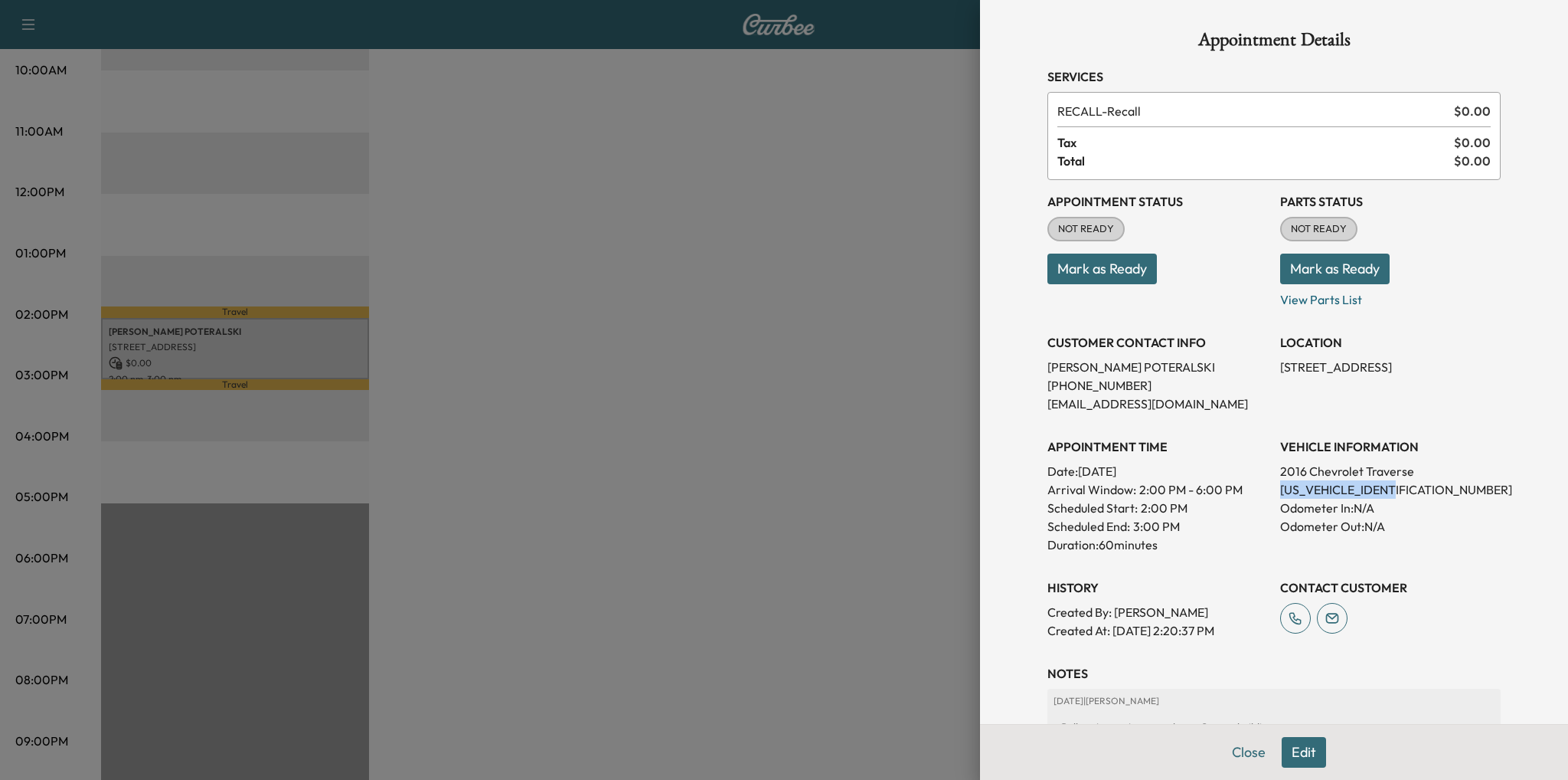
drag, startPoint x: 1395, startPoint y: 490, endPoint x: 1268, endPoint y: 482, distance: 127.3
click at [1268, 482] on div "Appointment Status NOT READY Mark as Ready Parts Status NOT READY Mark as Ready…" at bounding box center [1273, 410] width 453 height 460
copy p "[US_VEHICLE_IDENTIFICATION_NUMBER]"
click at [1315, 266] on button "Mark as Ready" at bounding box center [1334, 268] width 110 height 31
click at [705, 356] on div at bounding box center [784, 390] width 1568 height 780
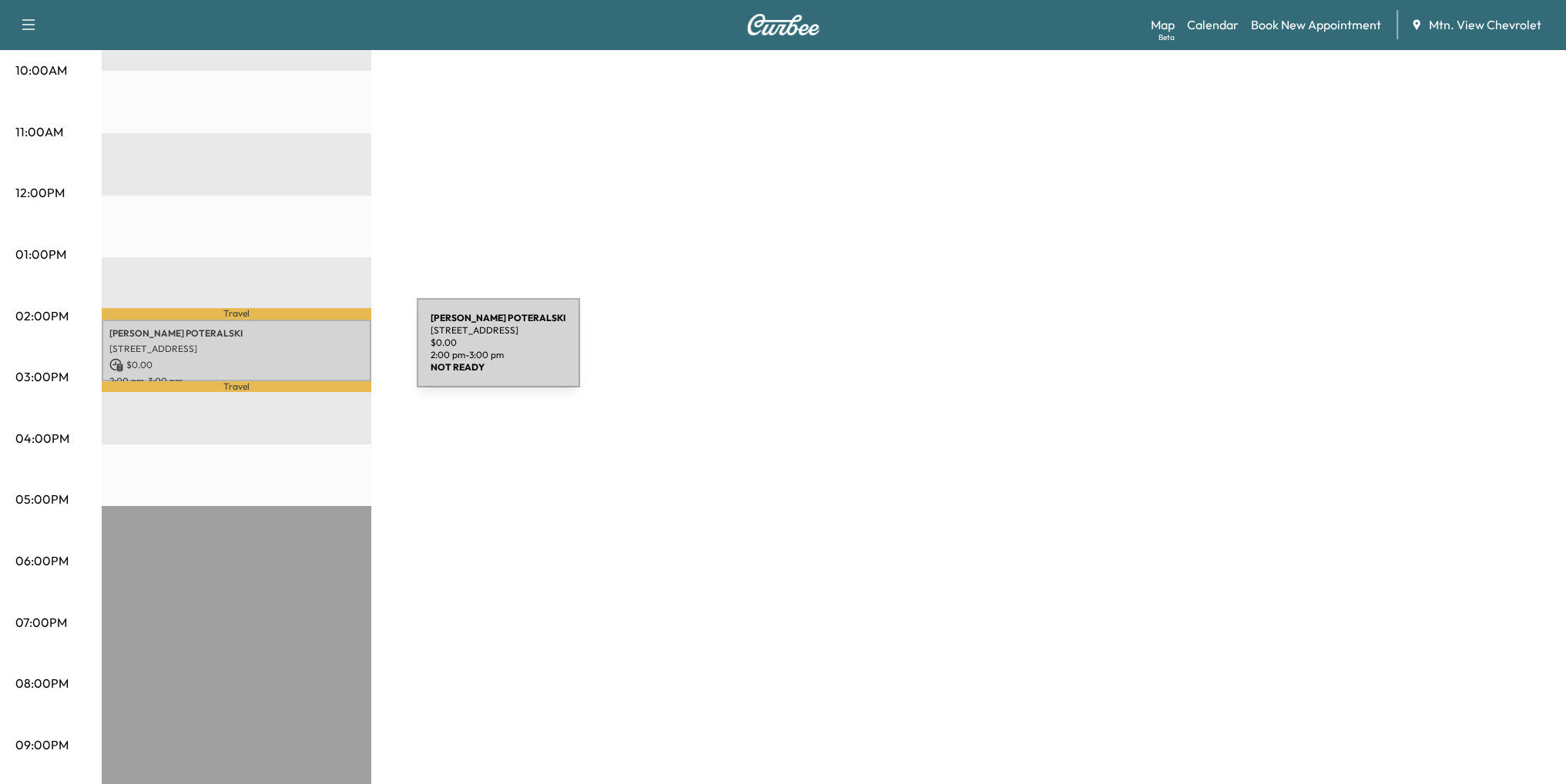
click at [301, 358] on p "$ 0.00" at bounding box center [236, 364] width 254 height 14
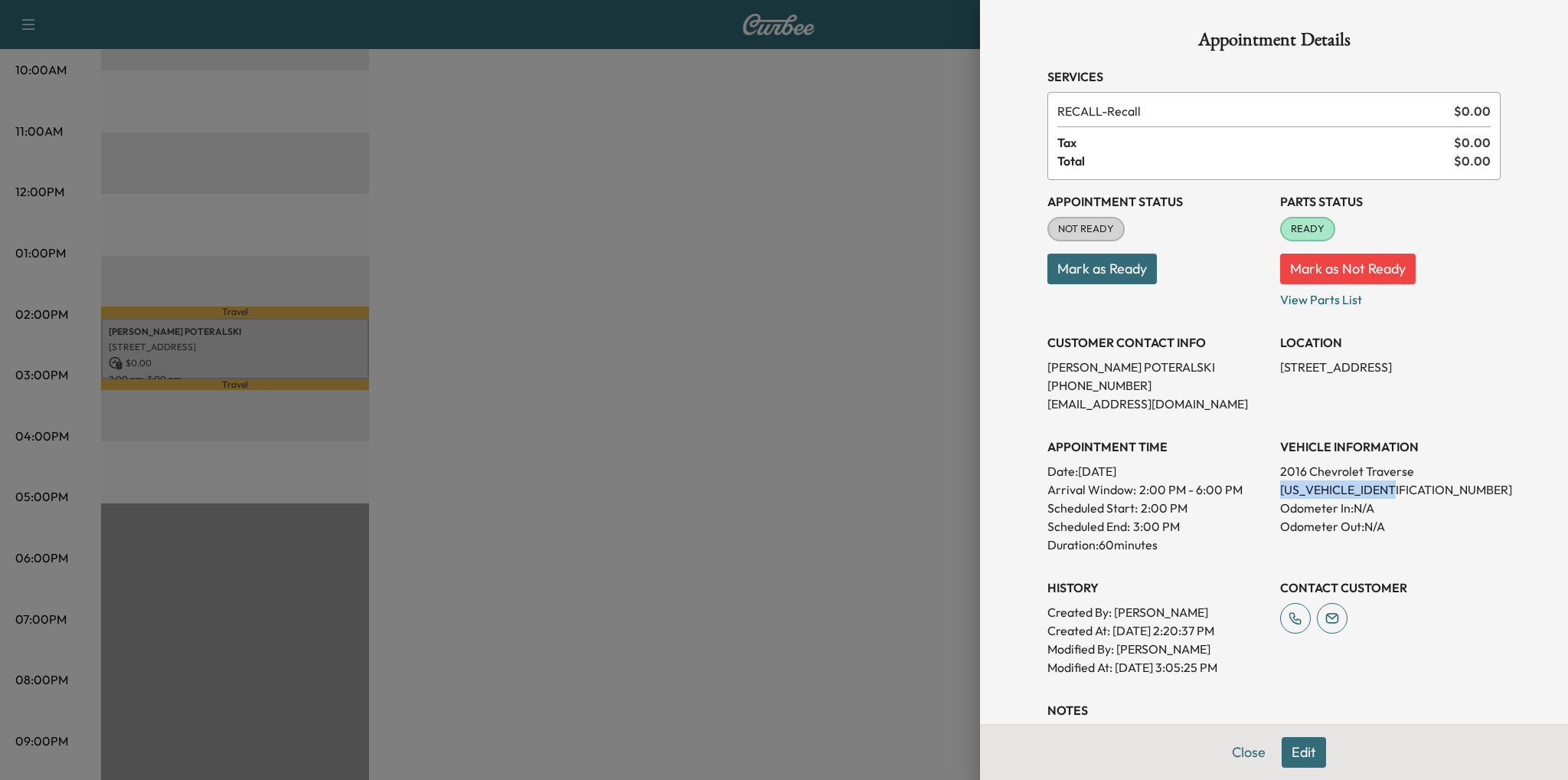
drag, startPoint x: 1395, startPoint y: 484, endPoint x: 1270, endPoint y: 490, distance: 125.1
click at [1280, 490] on p "[US_VEHICLE_IDENTIFICATION_NUMBER]" at bounding box center [1390, 490] width 221 height 19
copy p "[US_VEHICLE_IDENTIFICATION_NUMBER]"
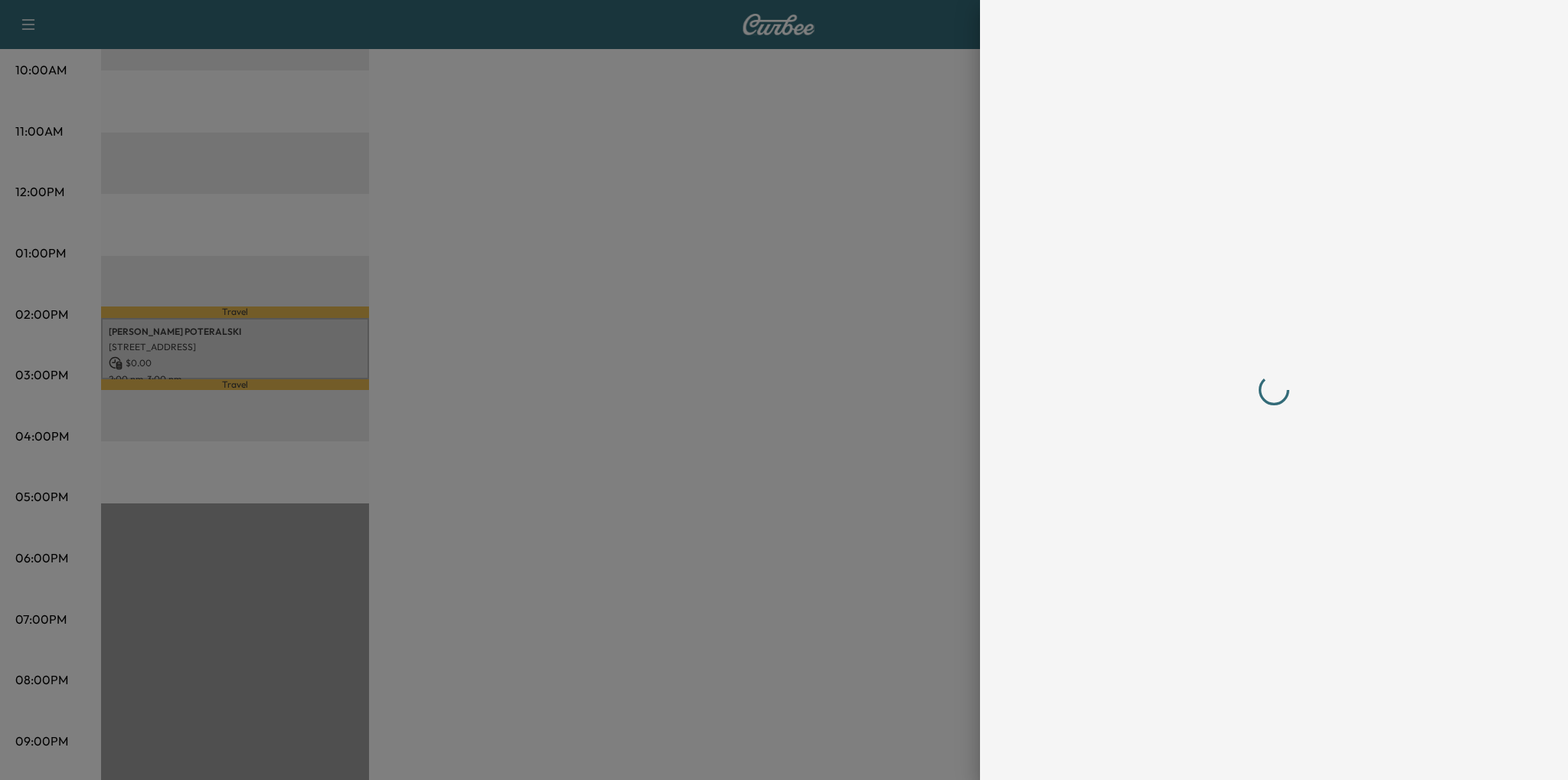
click at [899, 108] on div at bounding box center [784, 390] width 1568 height 780
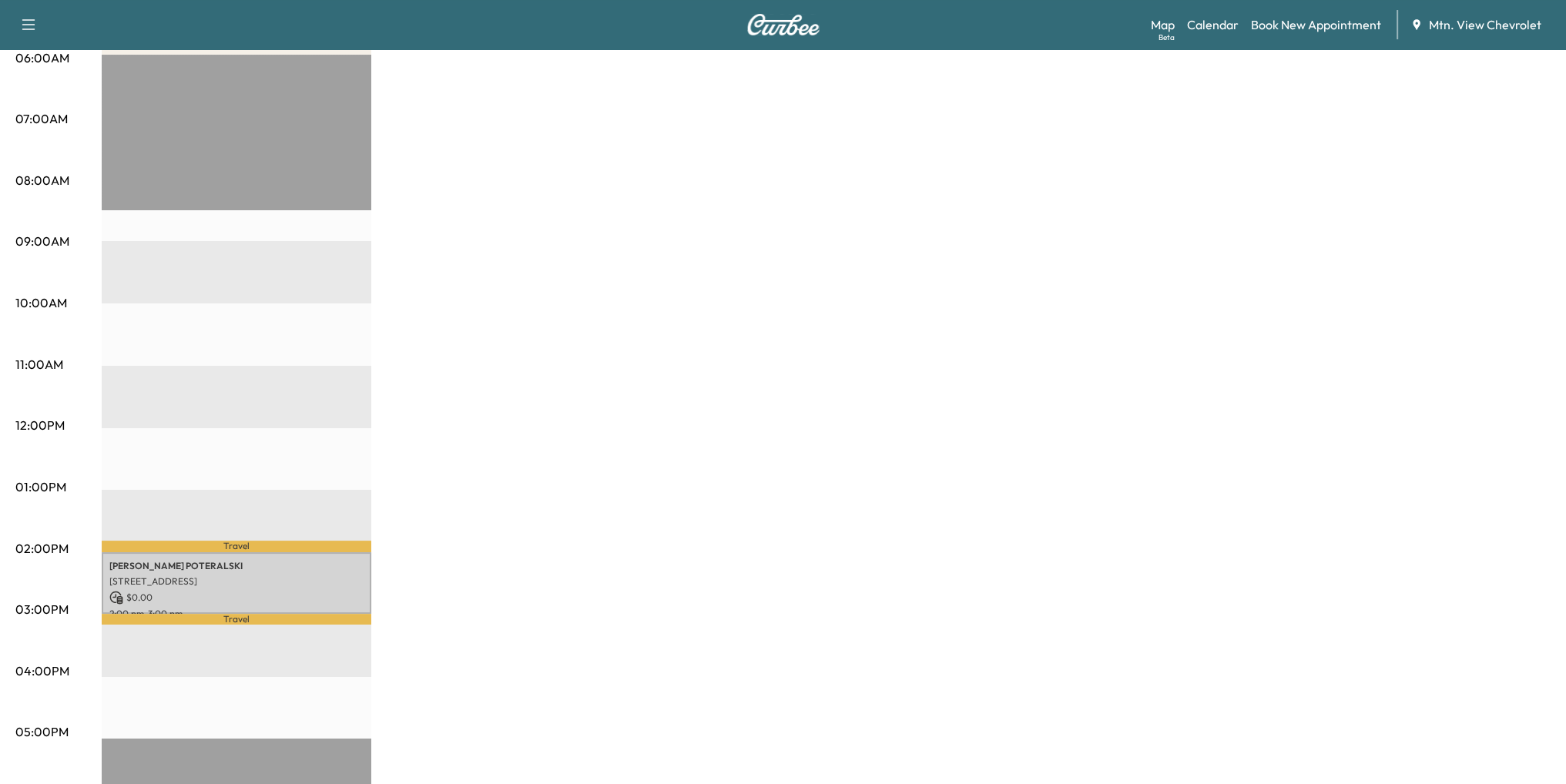
scroll to position [308, 0]
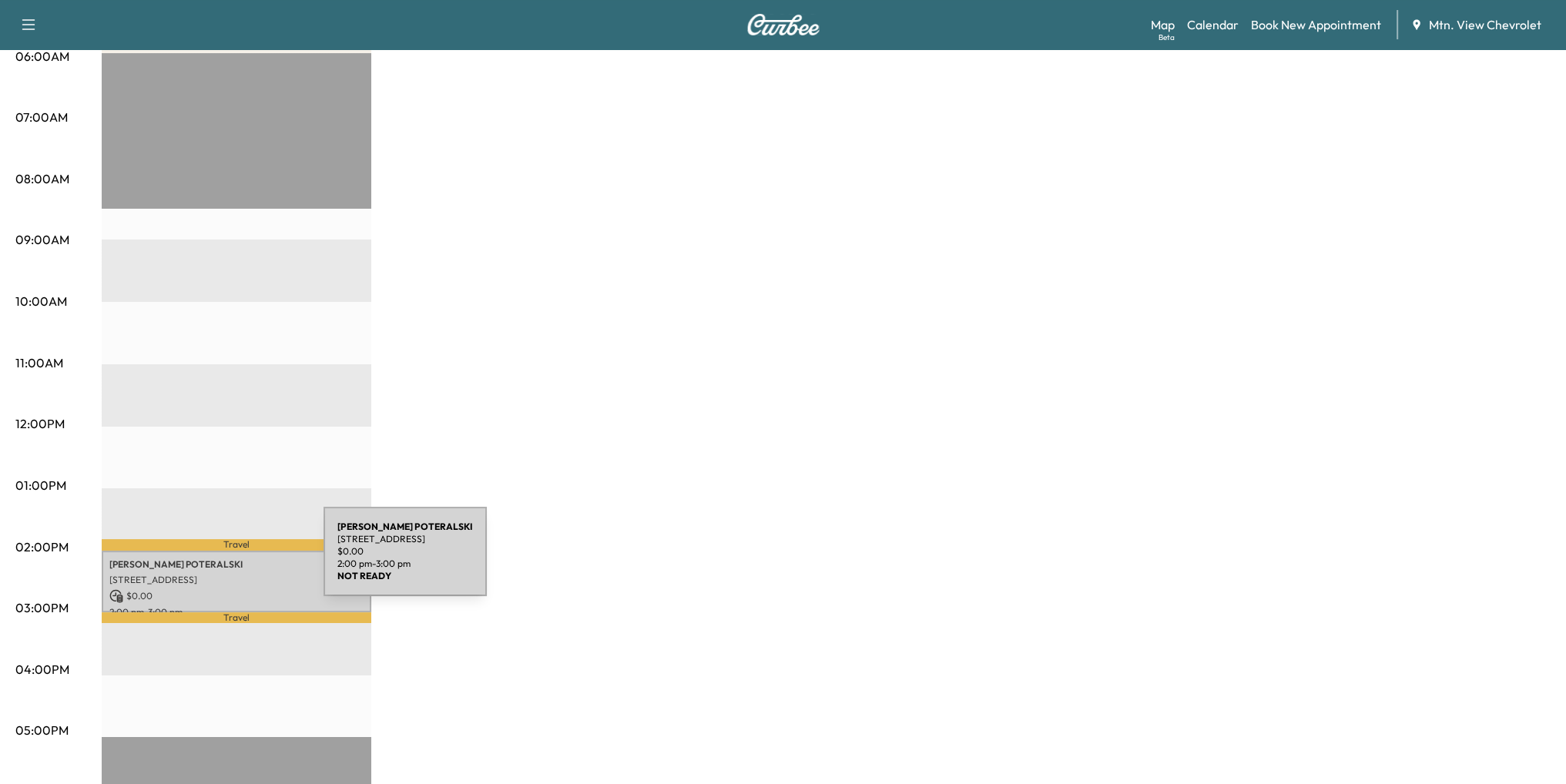
click at [208, 560] on p "[PERSON_NAME]" at bounding box center [236, 564] width 254 height 12
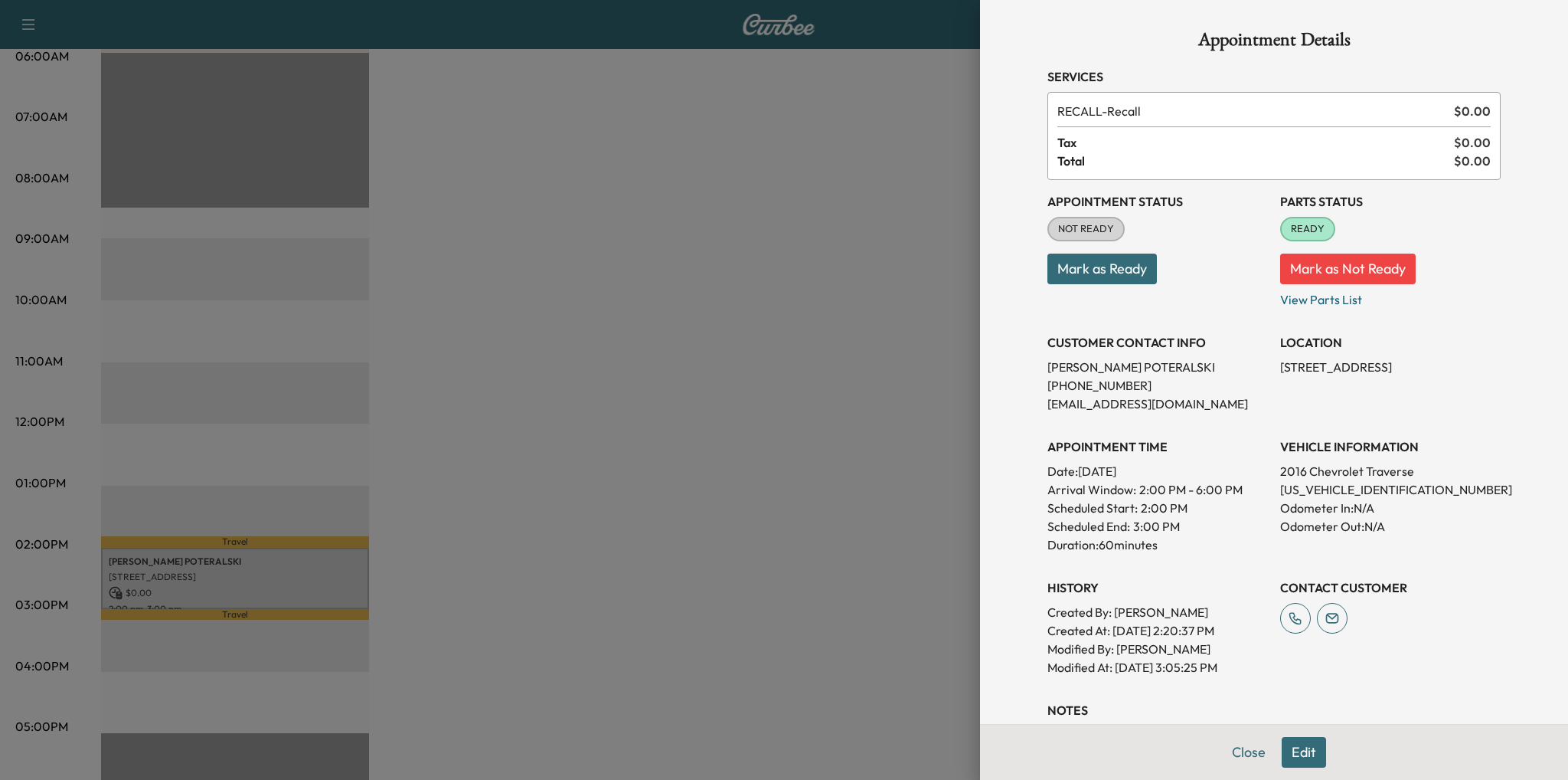
click at [774, 222] on div at bounding box center [784, 390] width 1568 height 780
